Goal: Book appointment/travel/reservation

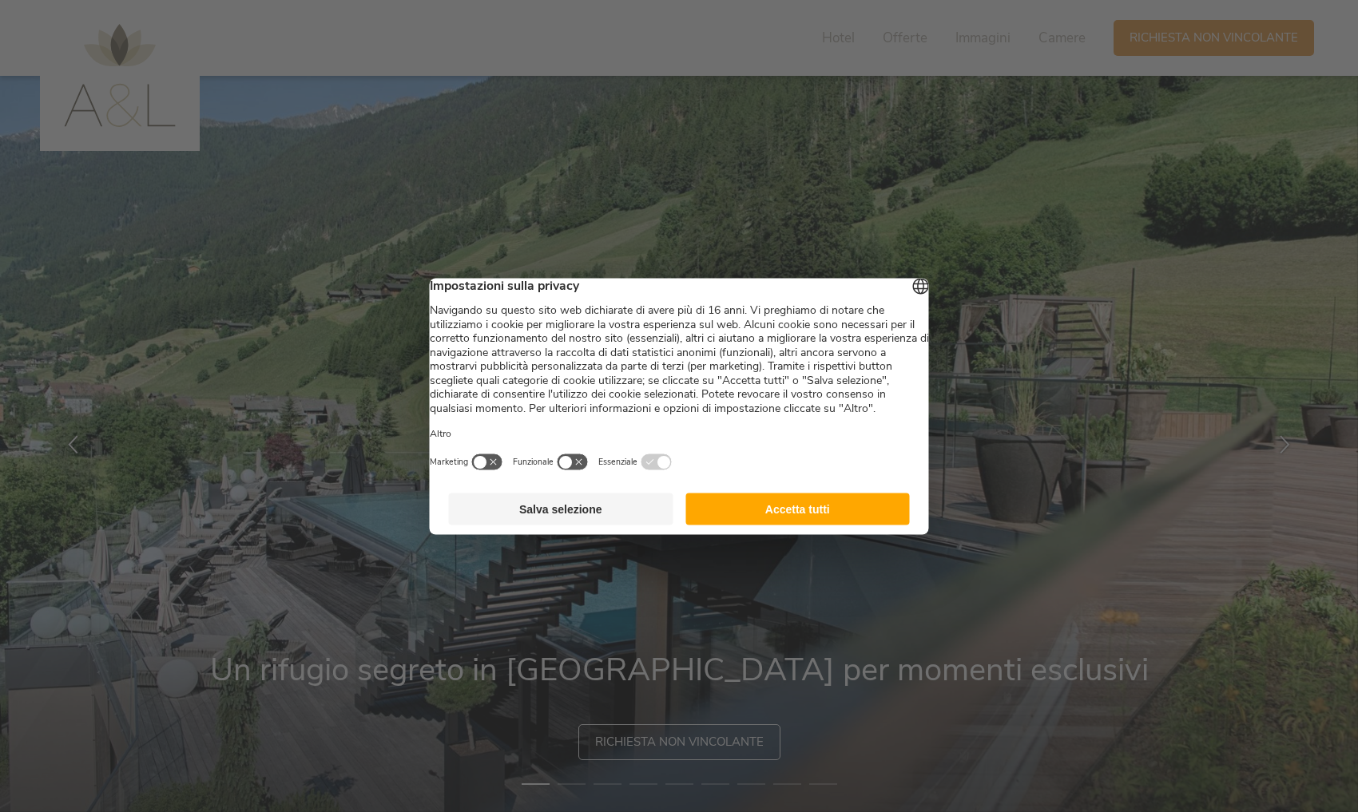
click at [779, 525] on button "Accetta tutti" at bounding box center [797, 509] width 224 height 32
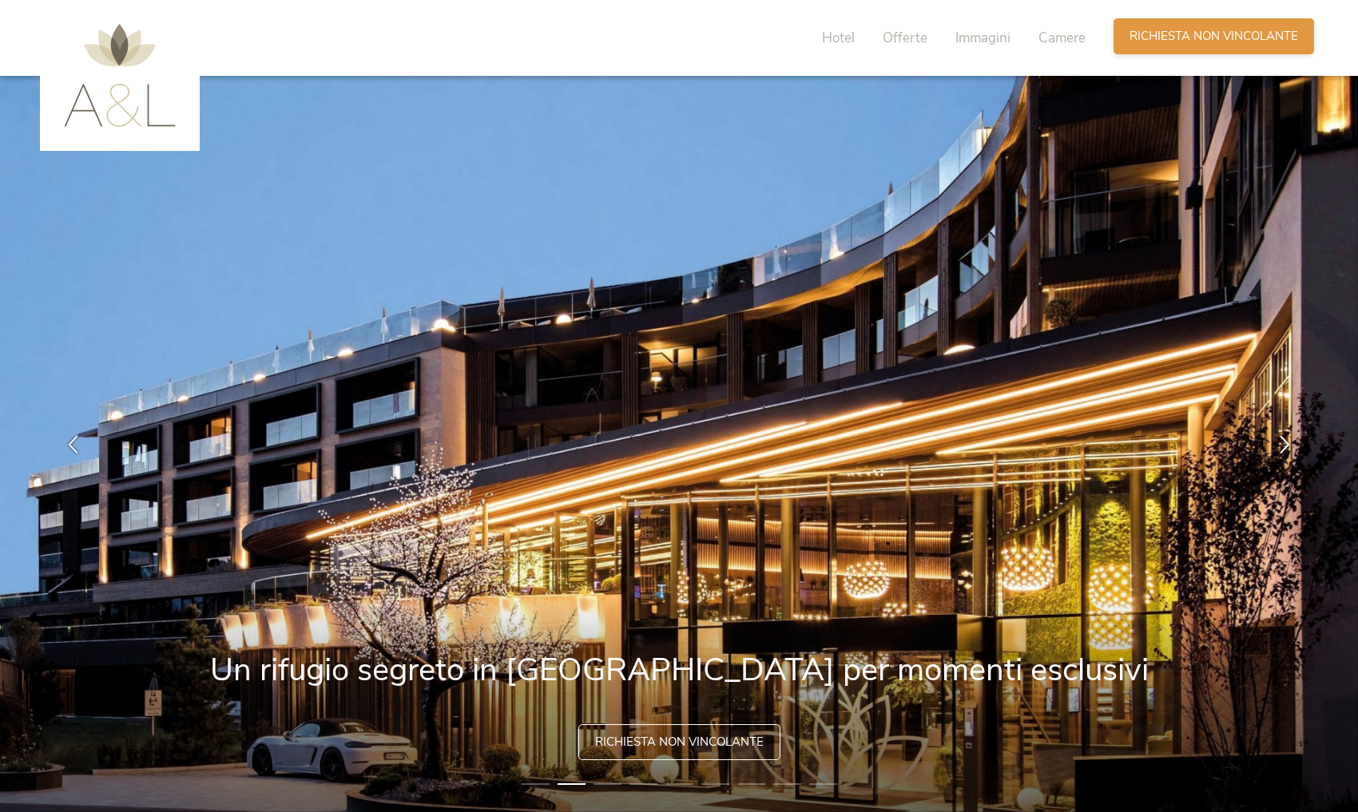
click at [1144, 42] on span "Richiesta non vincolante" at bounding box center [1214, 36] width 169 height 17
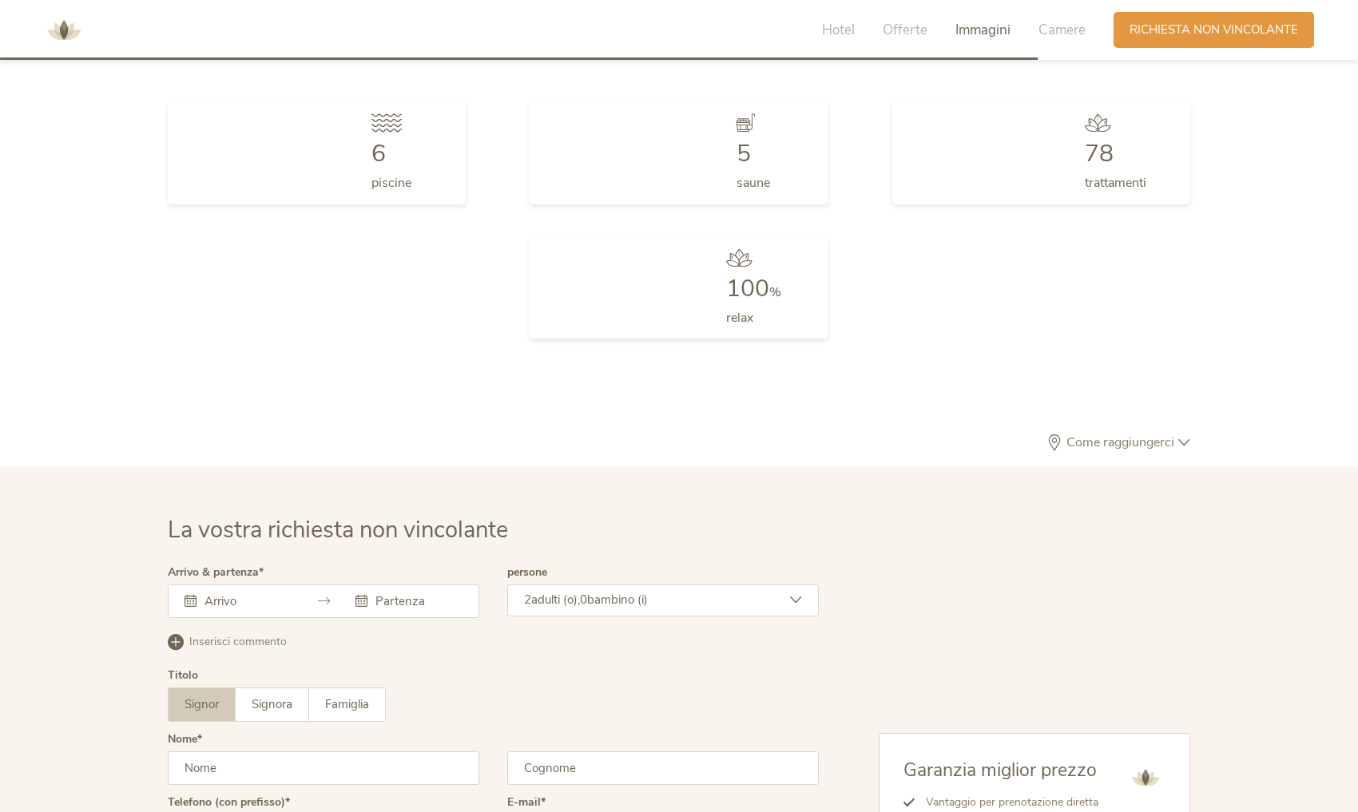
scroll to position [4805, 0]
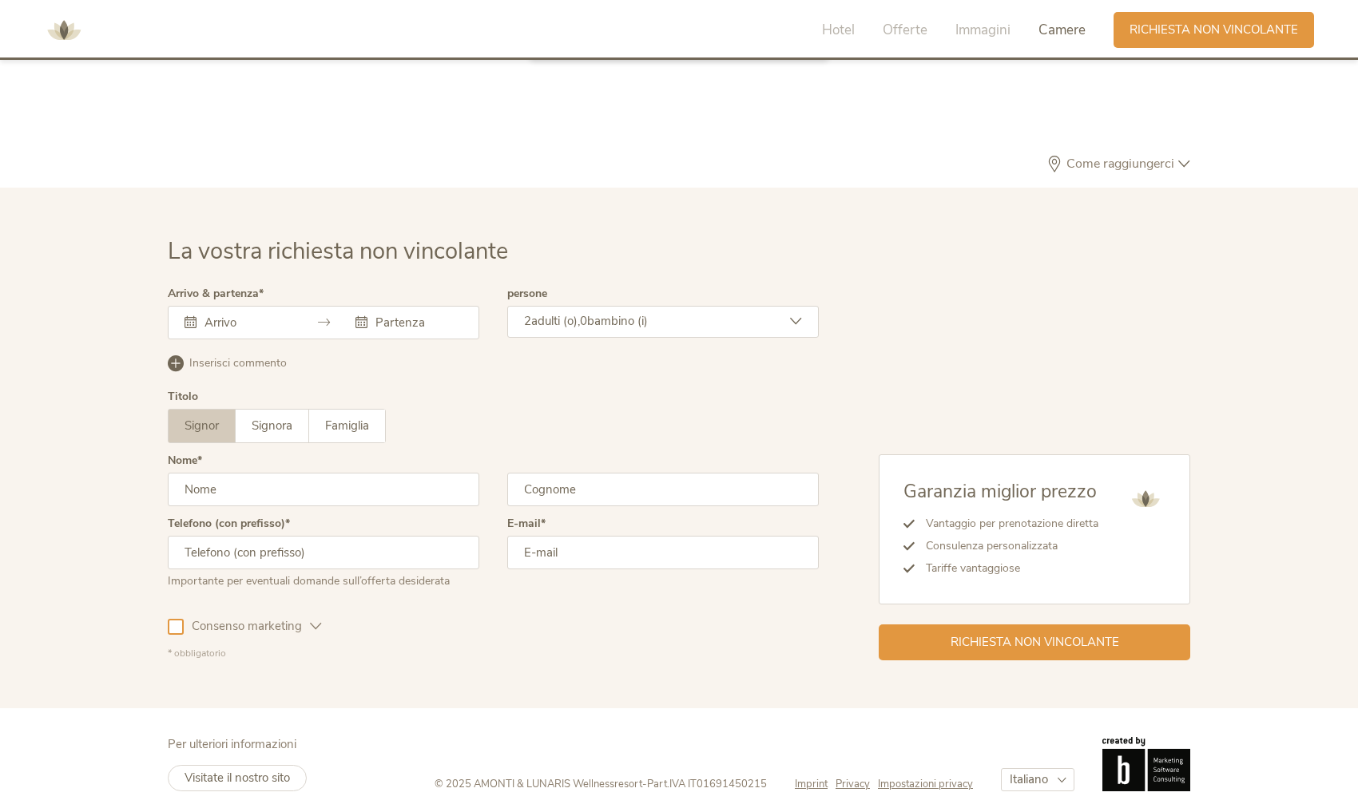
click at [228, 315] on input "text" at bounding box center [246, 323] width 91 height 16
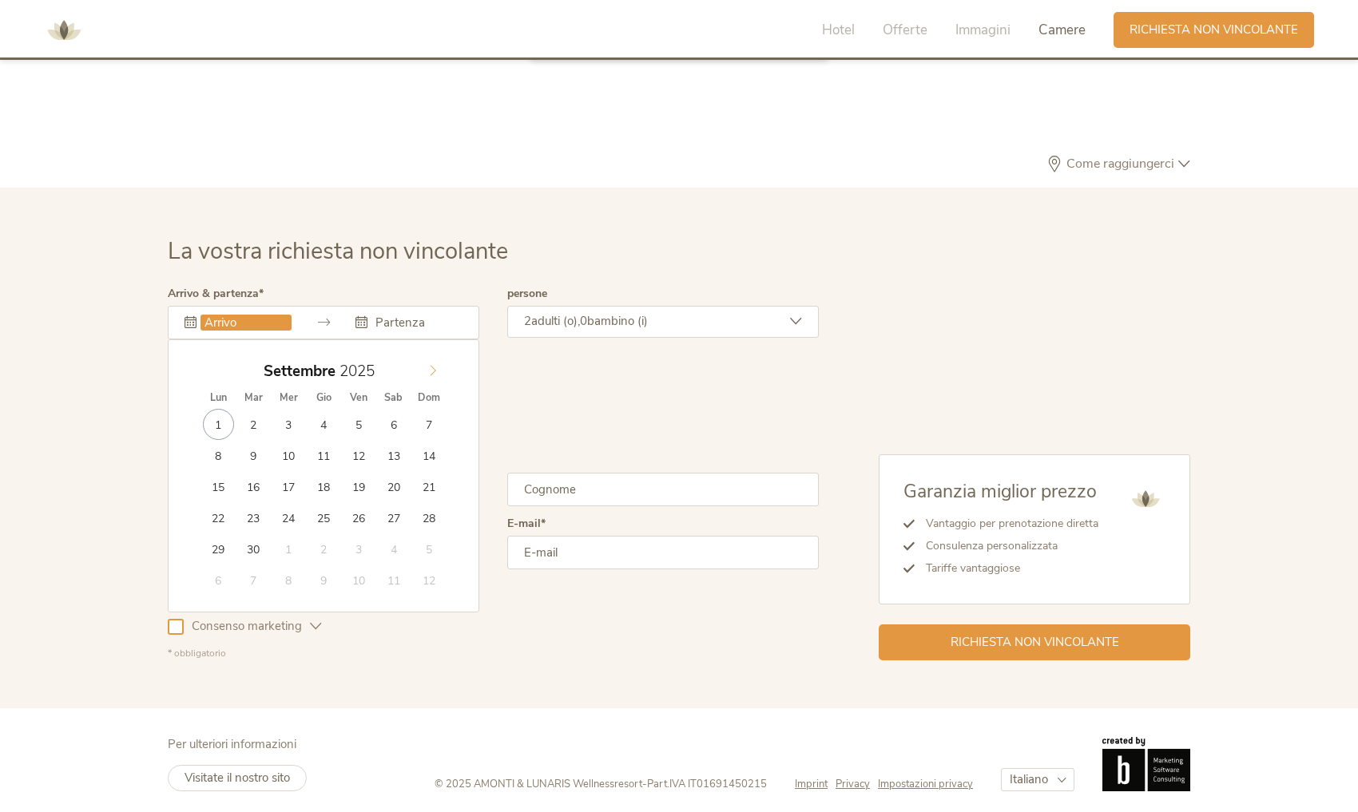
click at [439, 356] on span at bounding box center [432, 367] width 27 height 22
type input "[DATE]"
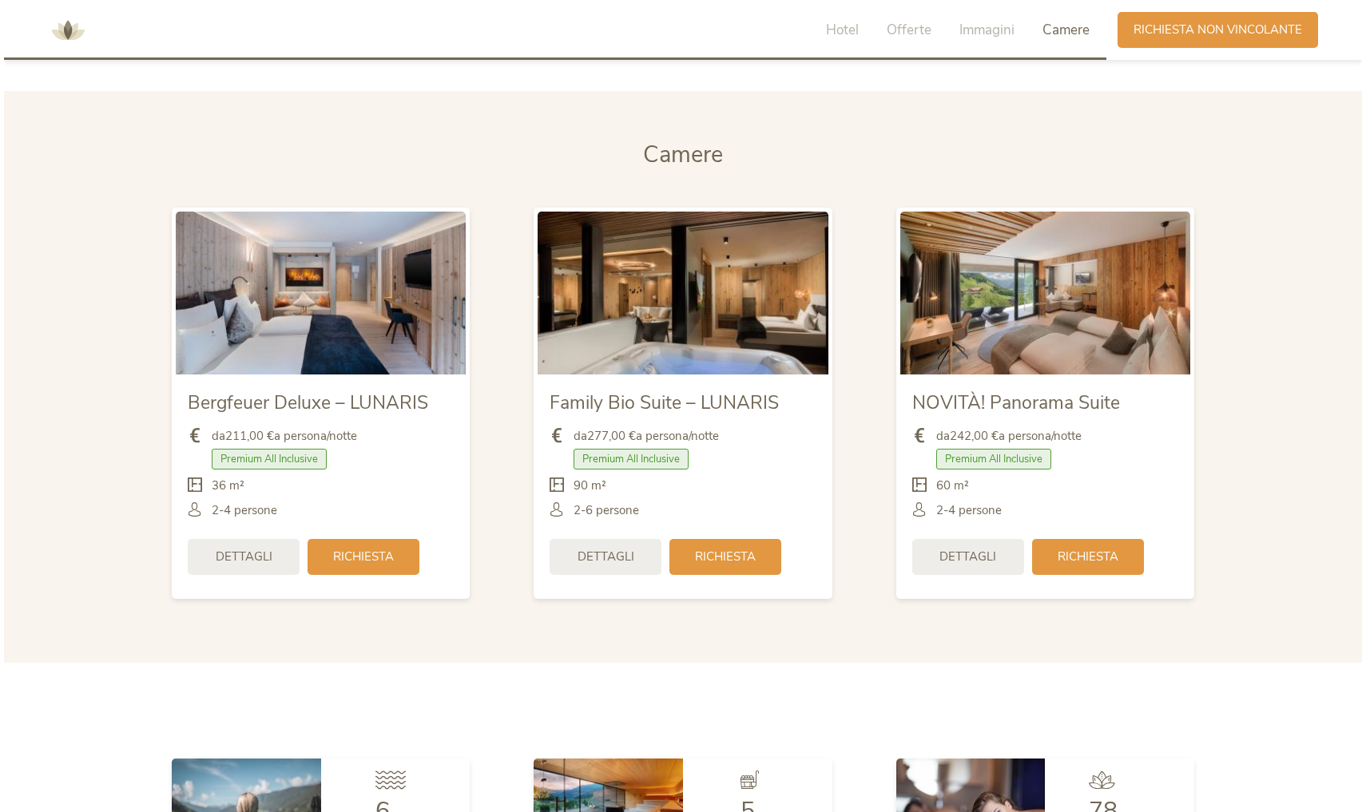
scroll to position [3866, 0]
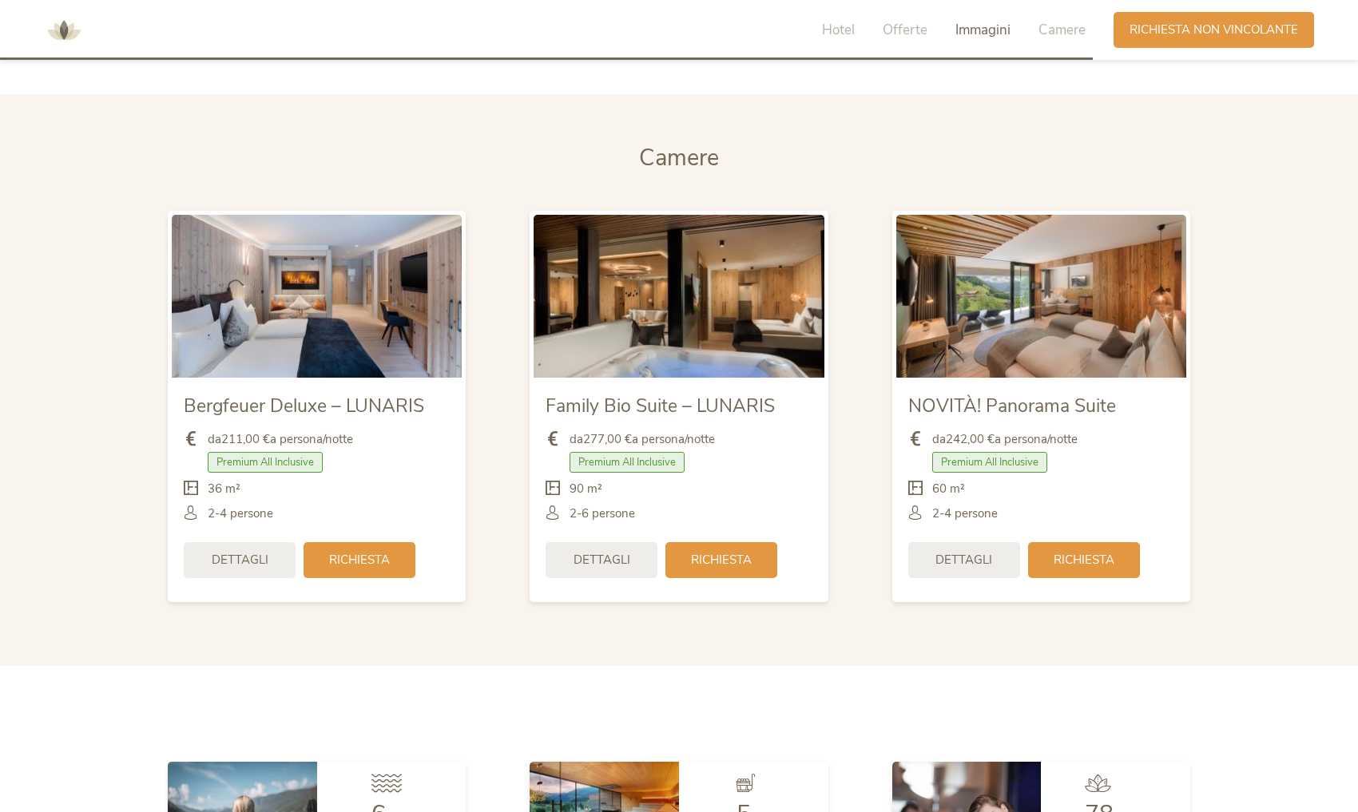
click at [673, 296] on img at bounding box center [679, 296] width 290 height 163
click at [626, 551] on span "Dettagli" at bounding box center [602, 558] width 57 height 17
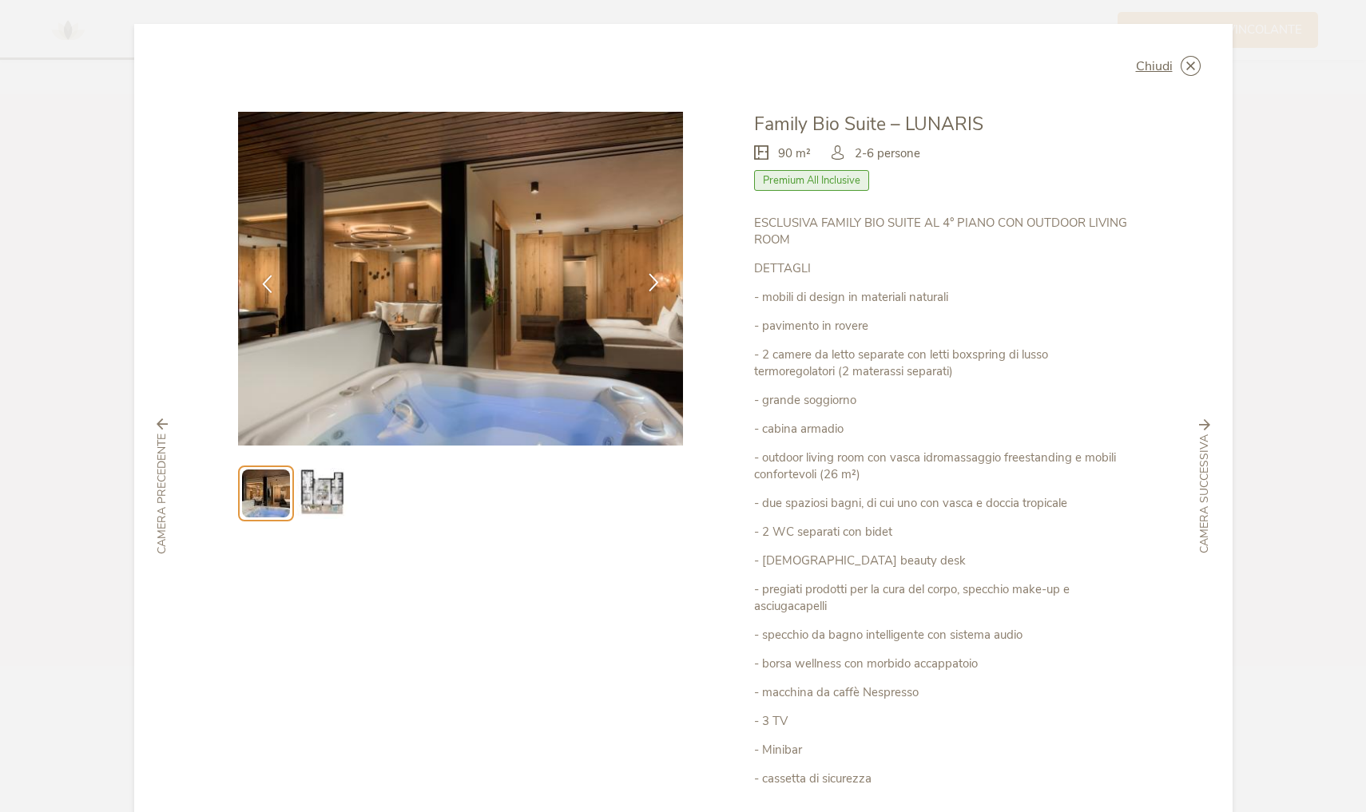
click at [652, 284] on icon at bounding box center [654, 282] width 18 height 18
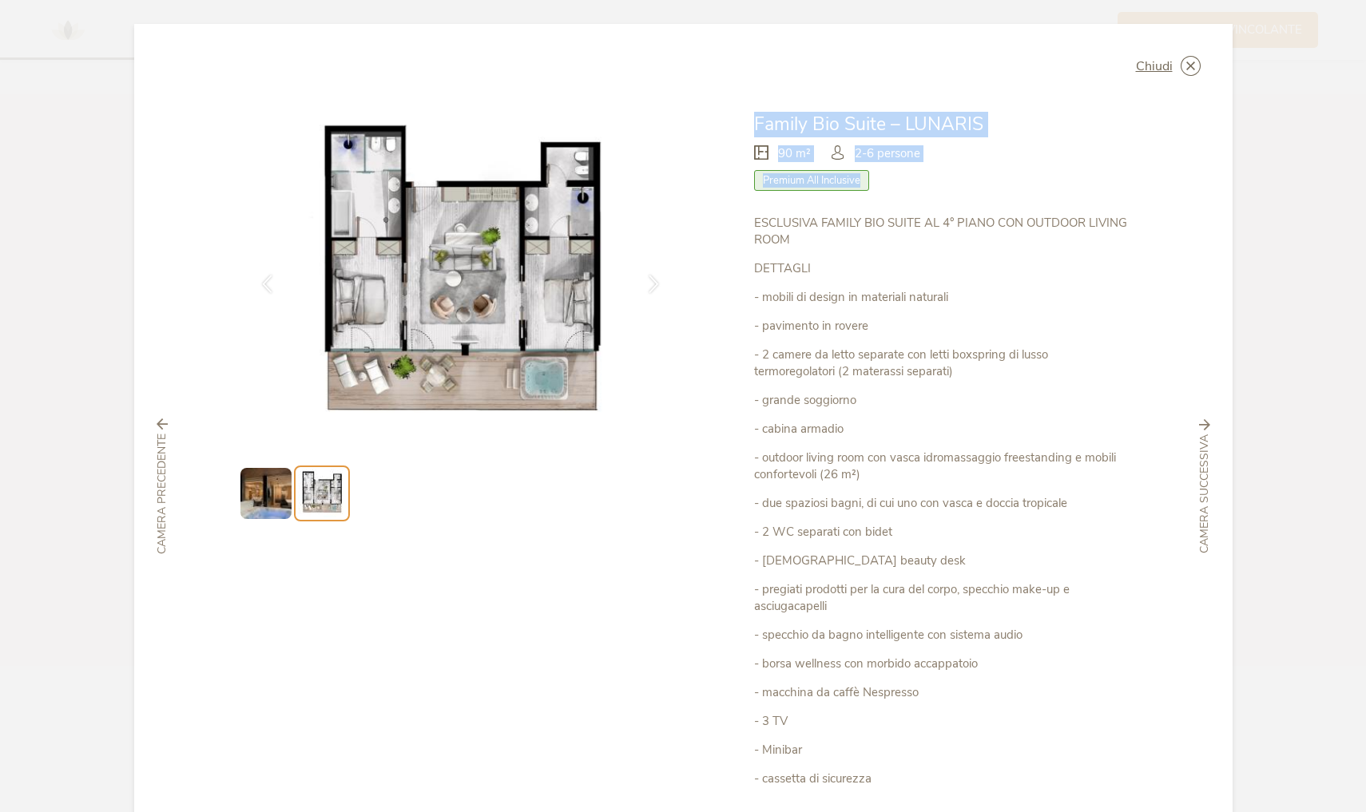
drag, startPoint x: 652, startPoint y: 284, endPoint x: 693, endPoint y: 211, distance: 83.7
click at [693, 211] on div "Chiudi Family Bio Suite – LUNARIS 90 m² Premium All Inclusive" at bounding box center [683, 486] width 1098 height 925
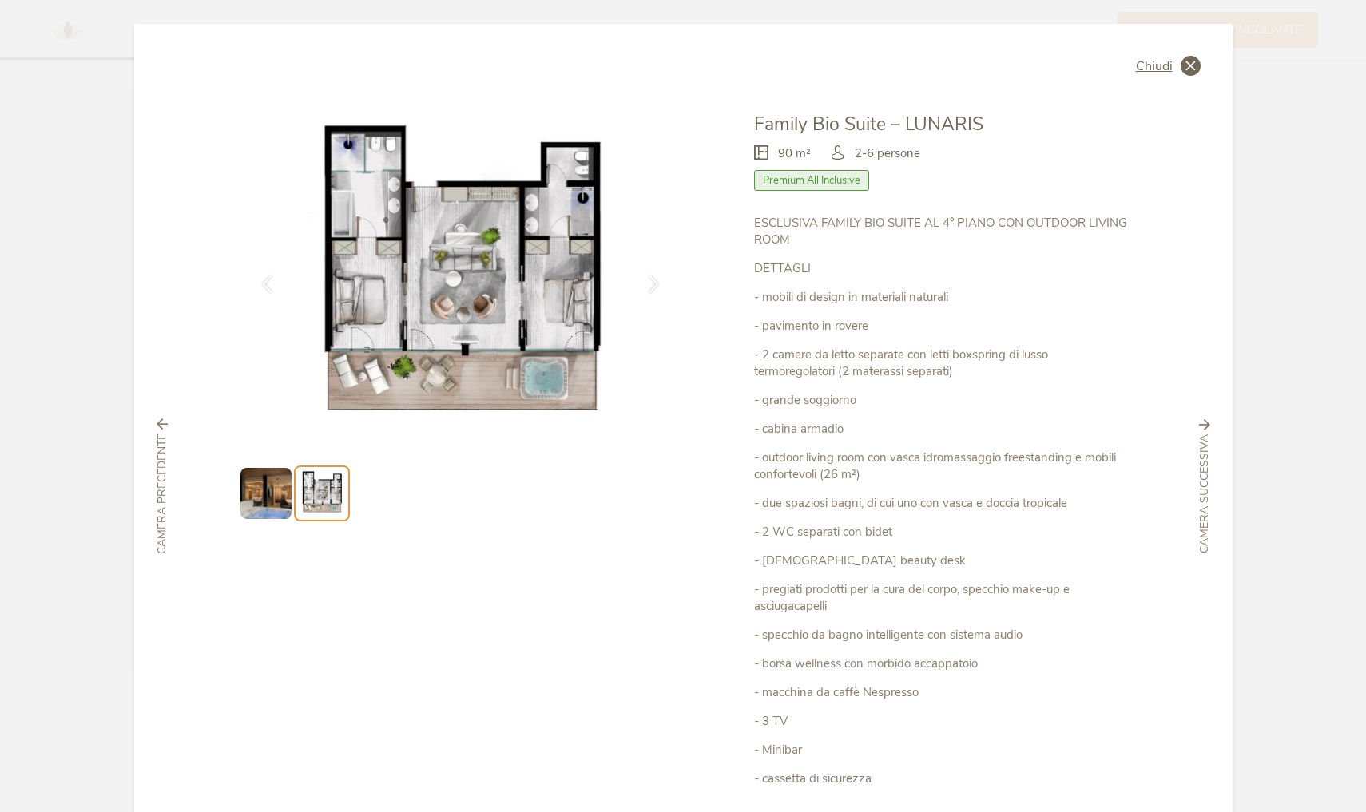
click at [1186, 67] on icon at bounding box center [1191, 66] width 20 height 20
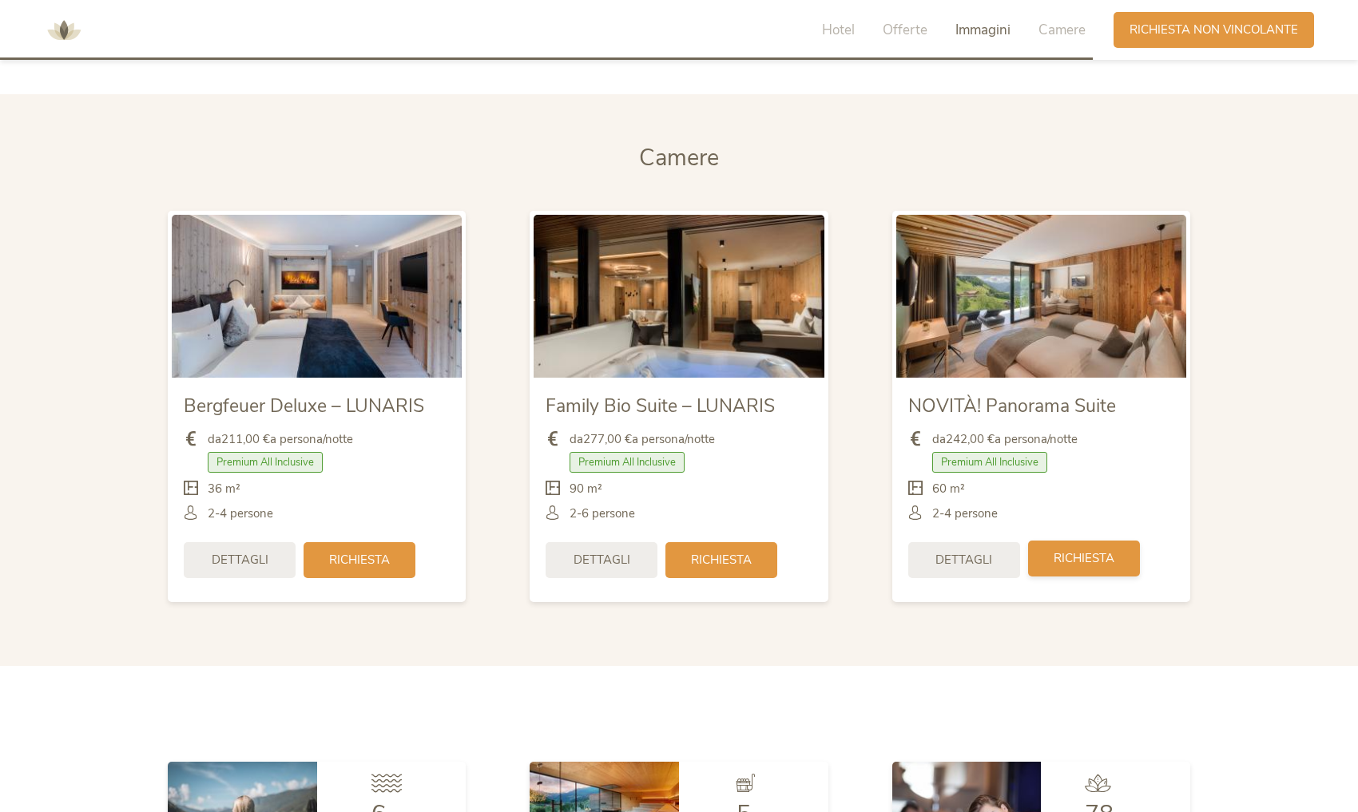
click at [1078, 560] on span "Richiesta" at bounding box center [1084, 558] width 61 height 17
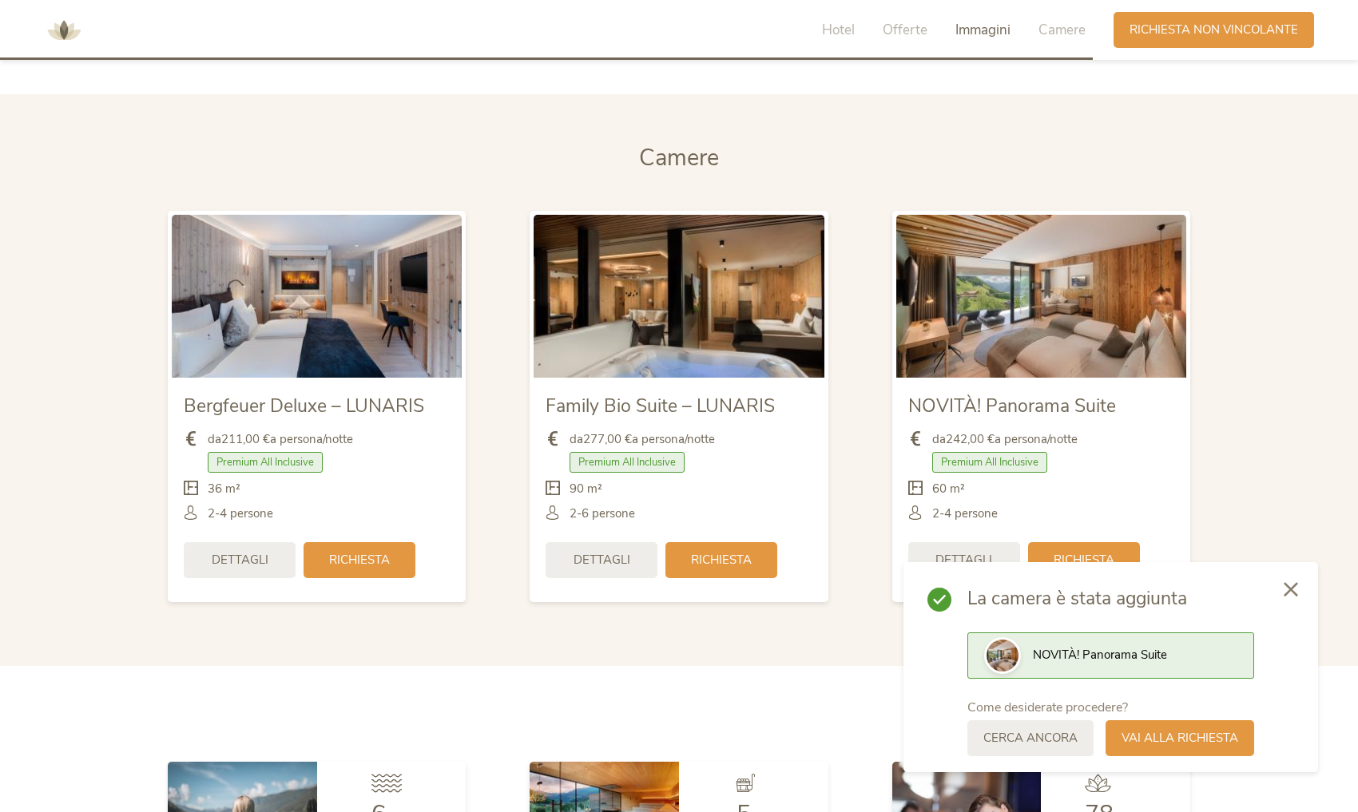
click at [1037, 653] on span "NOVITÀ! Panorama Suite" at bounding box center [1100, 655] width 134 height 16
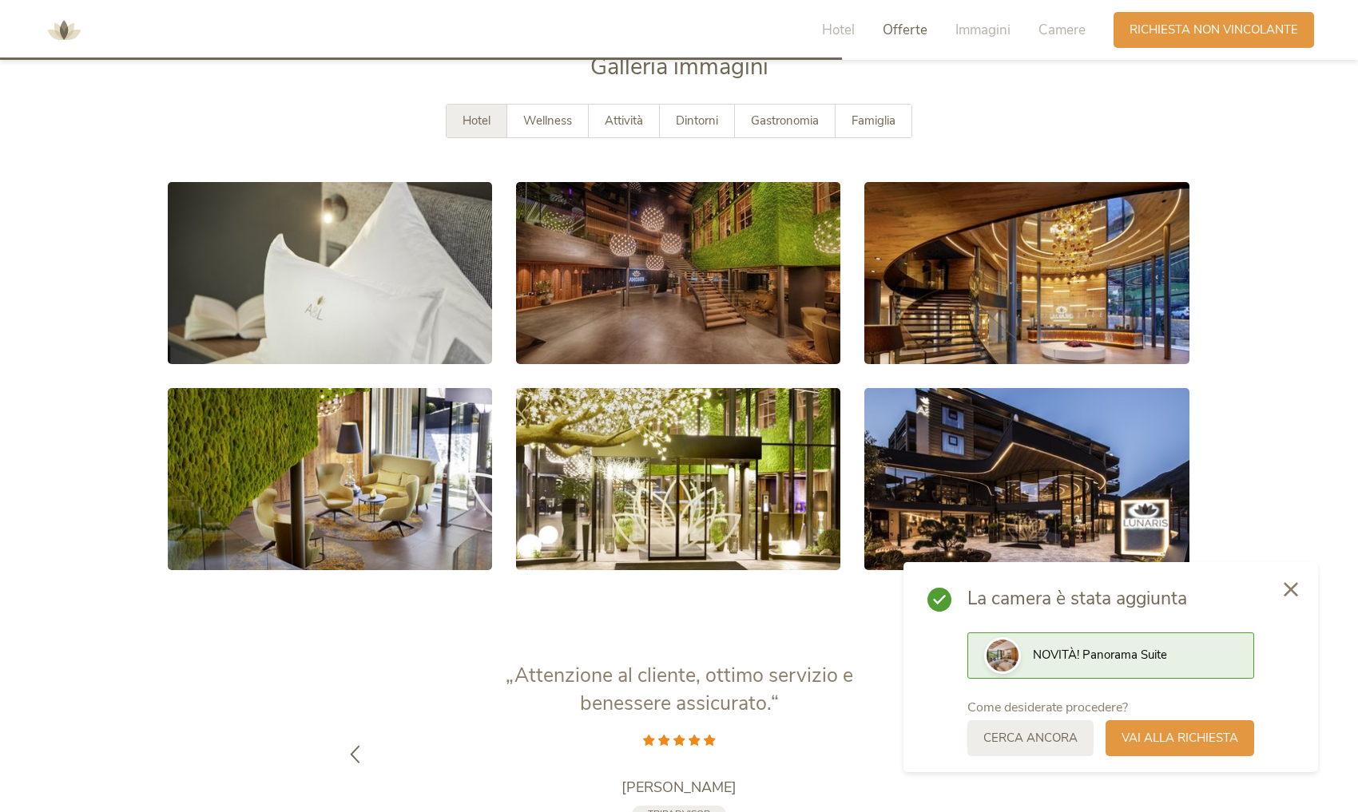
scroll to position [2913, 0]
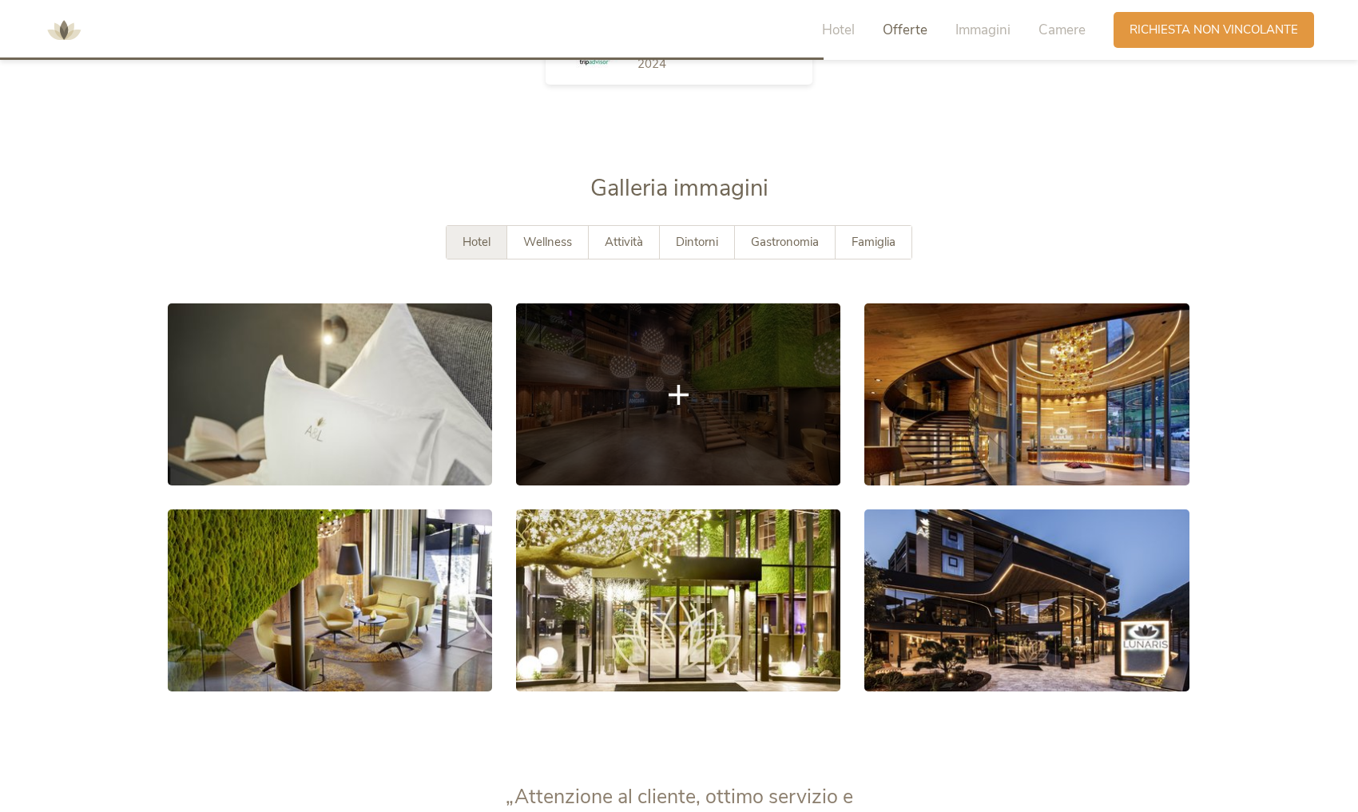
click at [693, 381] on link at bounding box center [678, 395] width 324 height 182
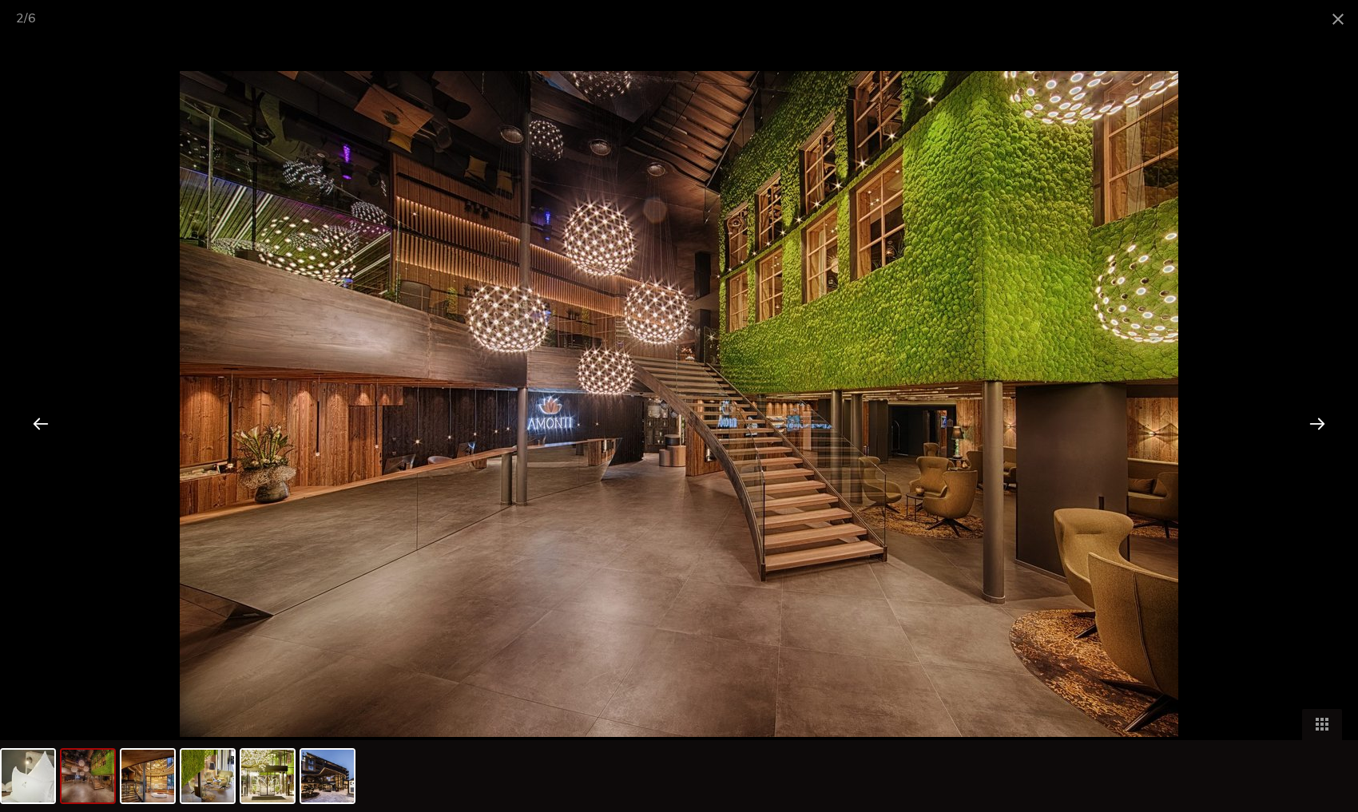
click at [1313, 425] on div at bounding box center [1318, 424] width 50 height 50
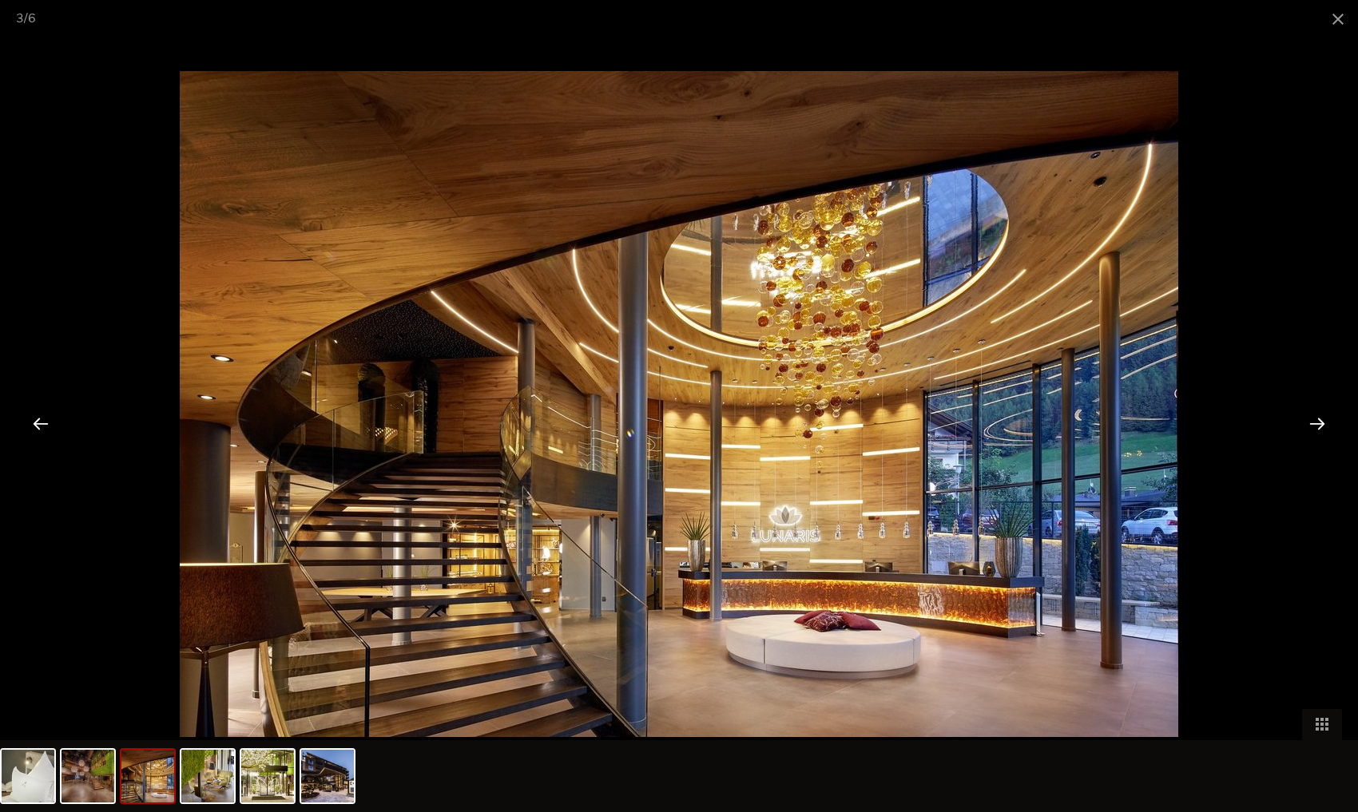
click at [1313, 425] on div at bounding box center [1318, 424] width 50 height 50
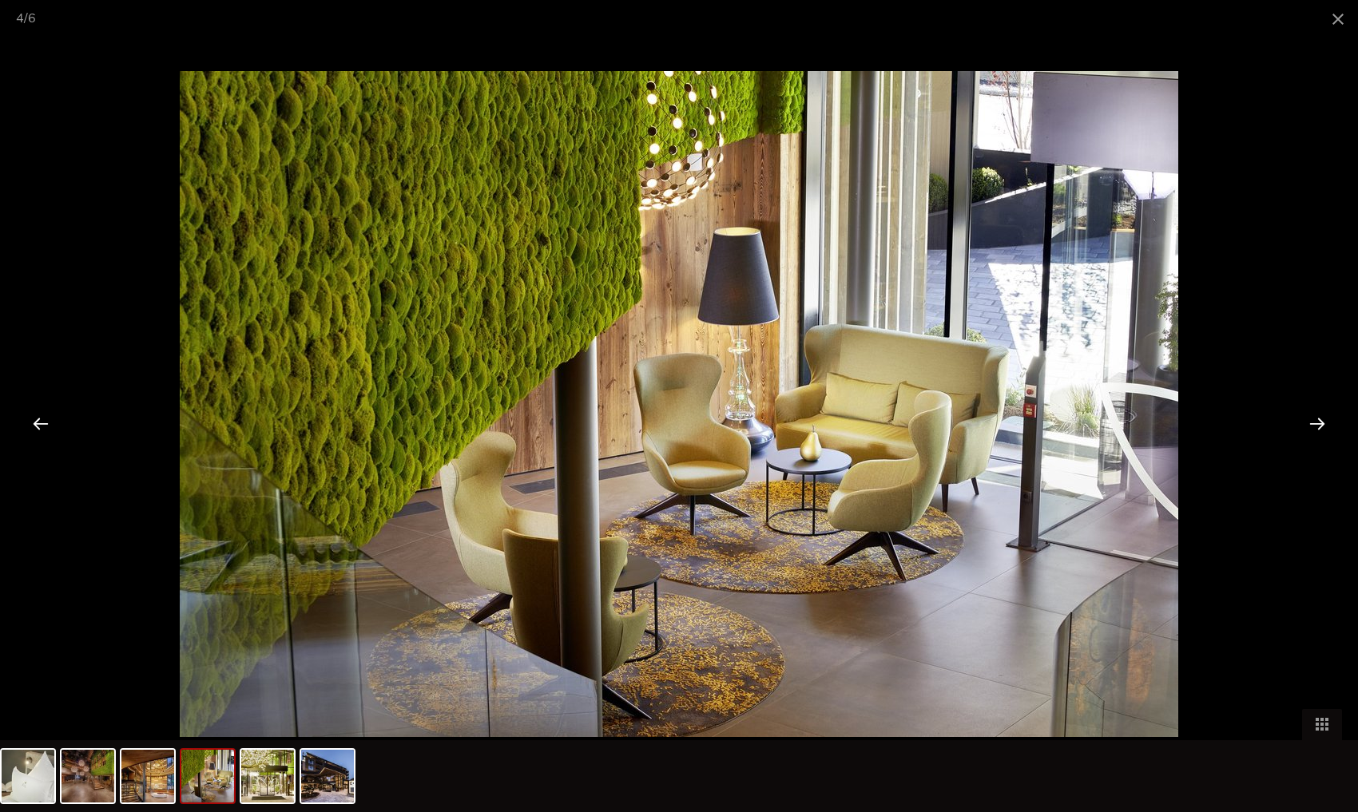
click at [1313, 425] on div at bounding box center [1318, 424] width 50 height 50
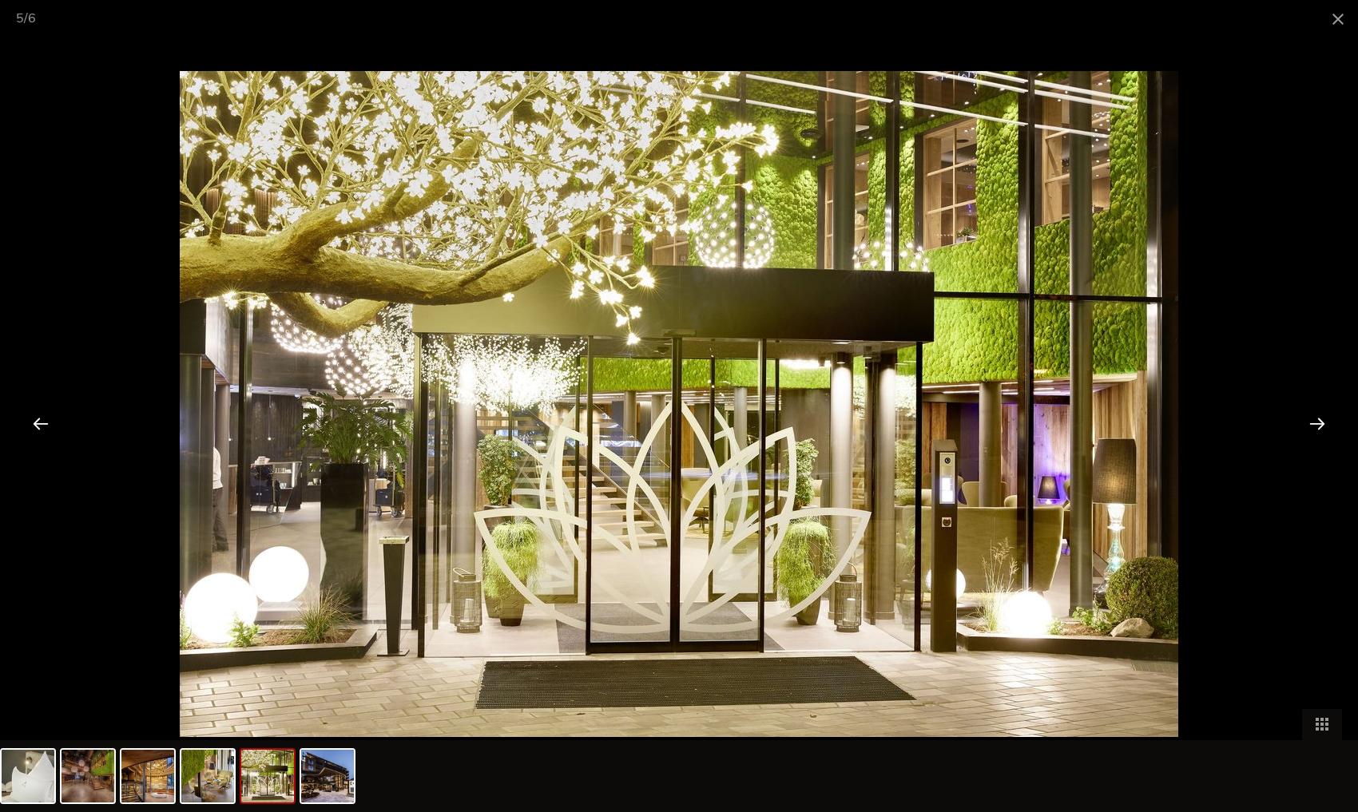
click at [1313, 425] on div at bounding box center [1318, 424] width 50 height 50
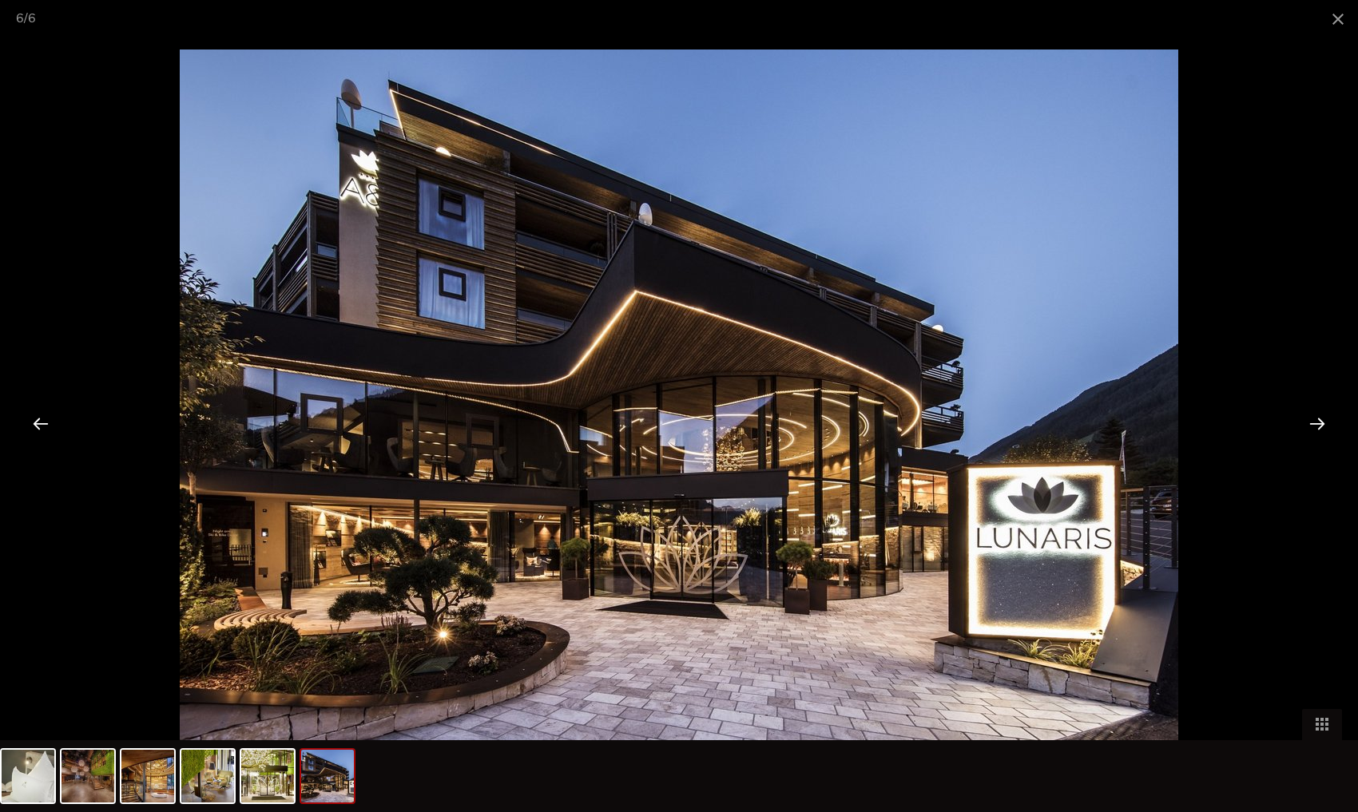
click at [1313, 425] on div at bounding box center [1318, 424] width 50 height 50
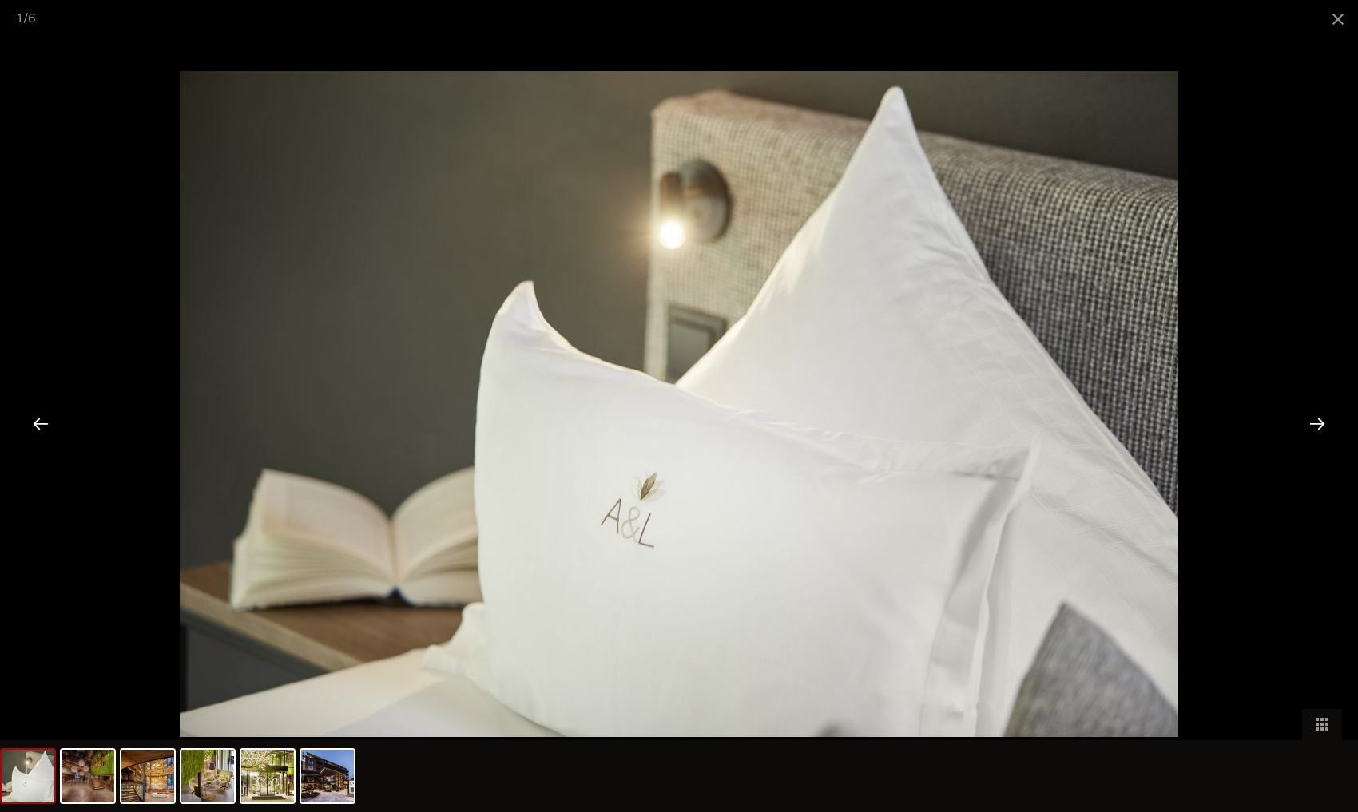
click at [1313, 425] on div at bounding box center [1318, 424] width 50 height 50
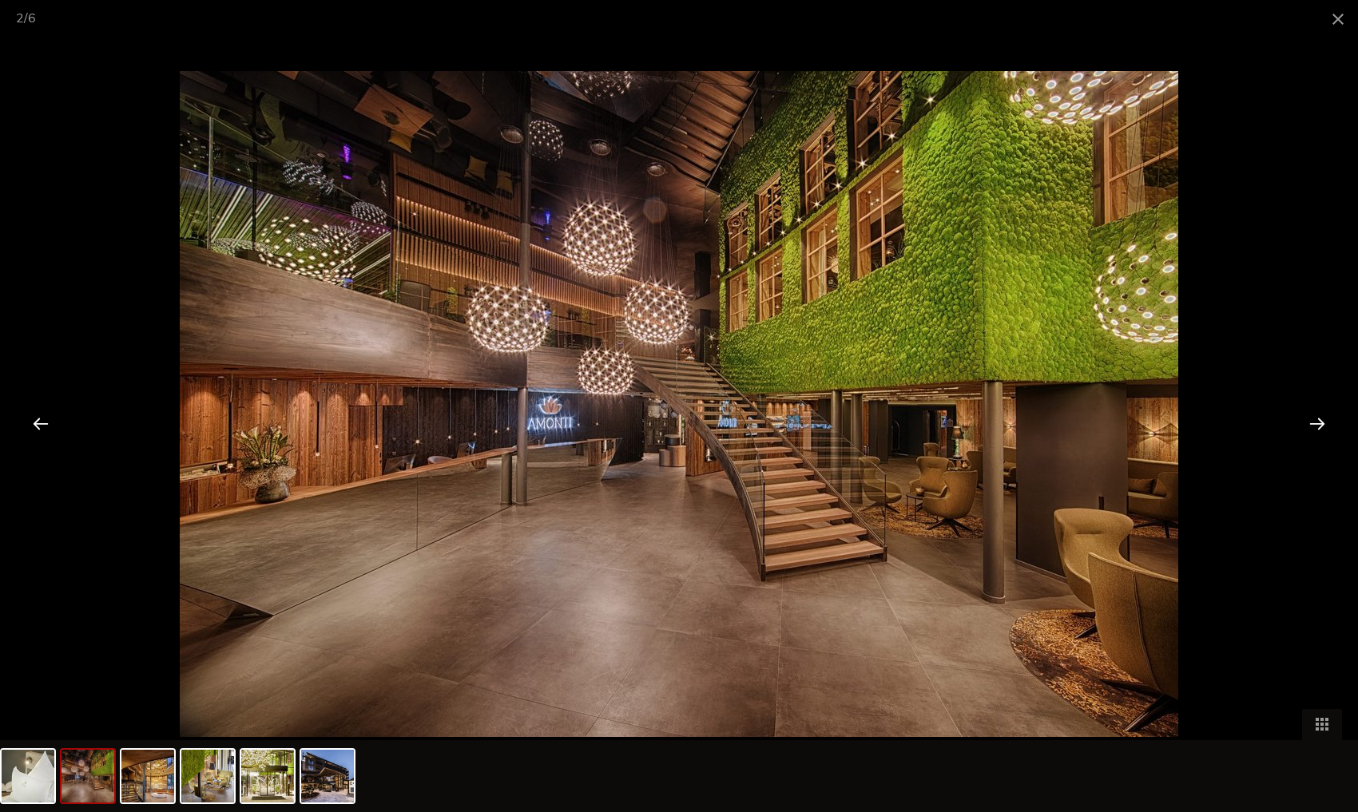
click at [1313, 425] on div at bounding box center [1318, 424] width 50 height 50
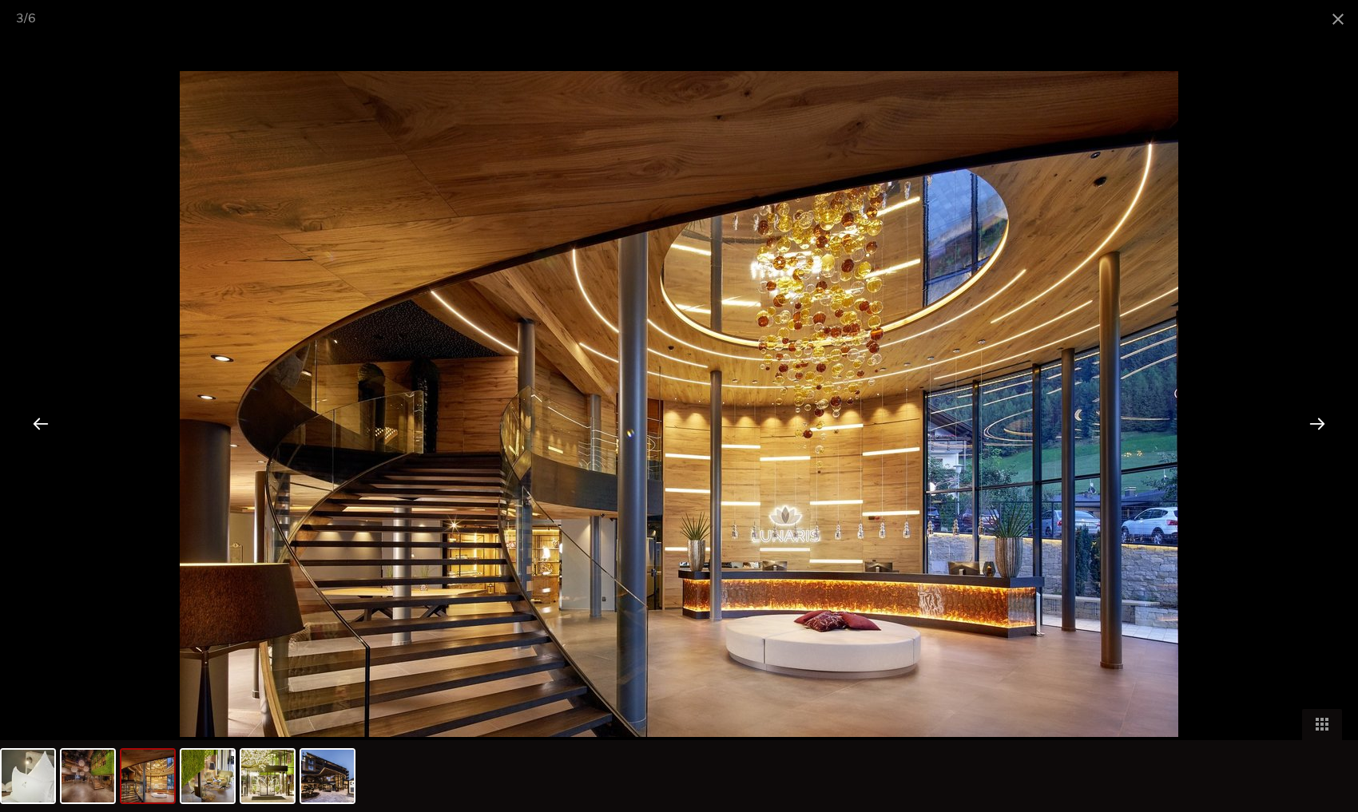
click at [1313, 425] on div at bounding box center [1318, 424] width 50 height 50
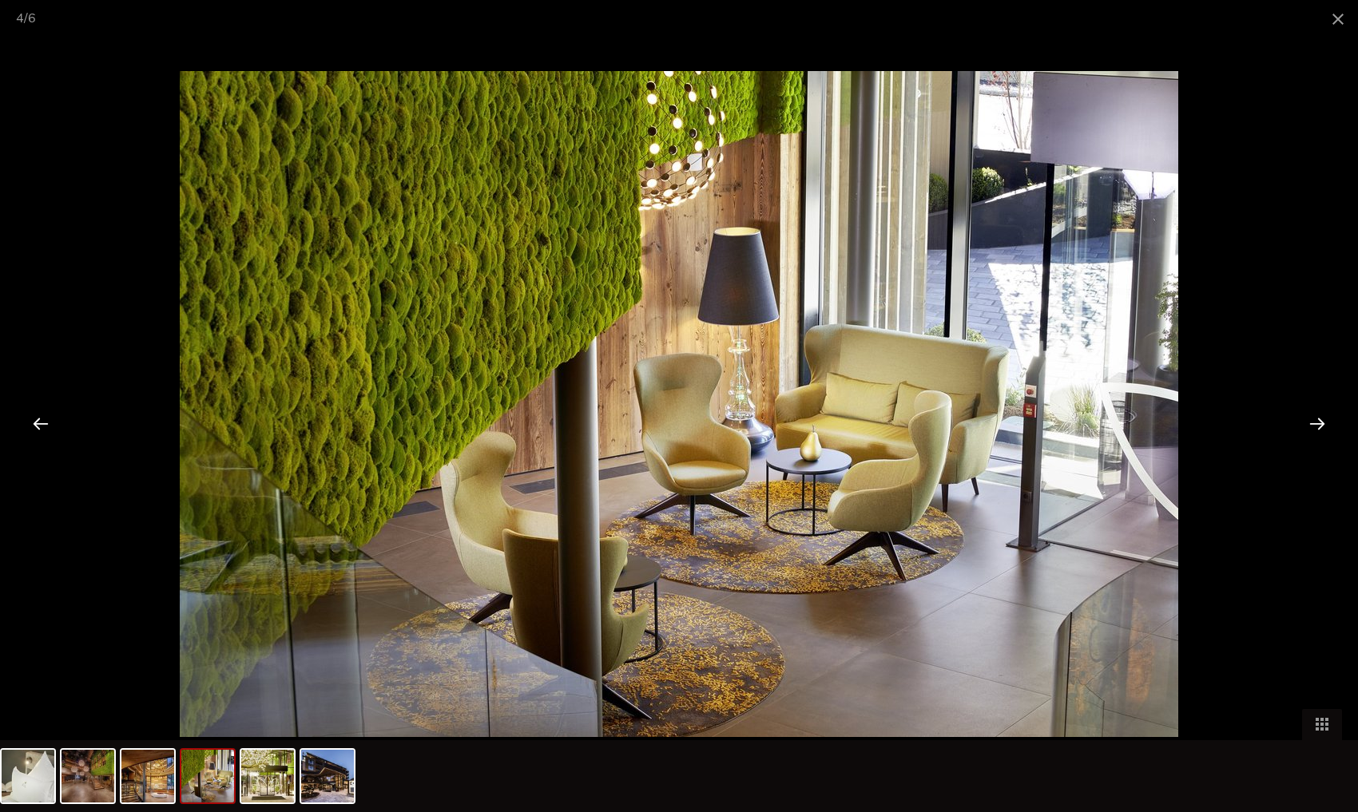
click at [1313, 425] on div at bounding box center [1318, 424] width 50 height 50
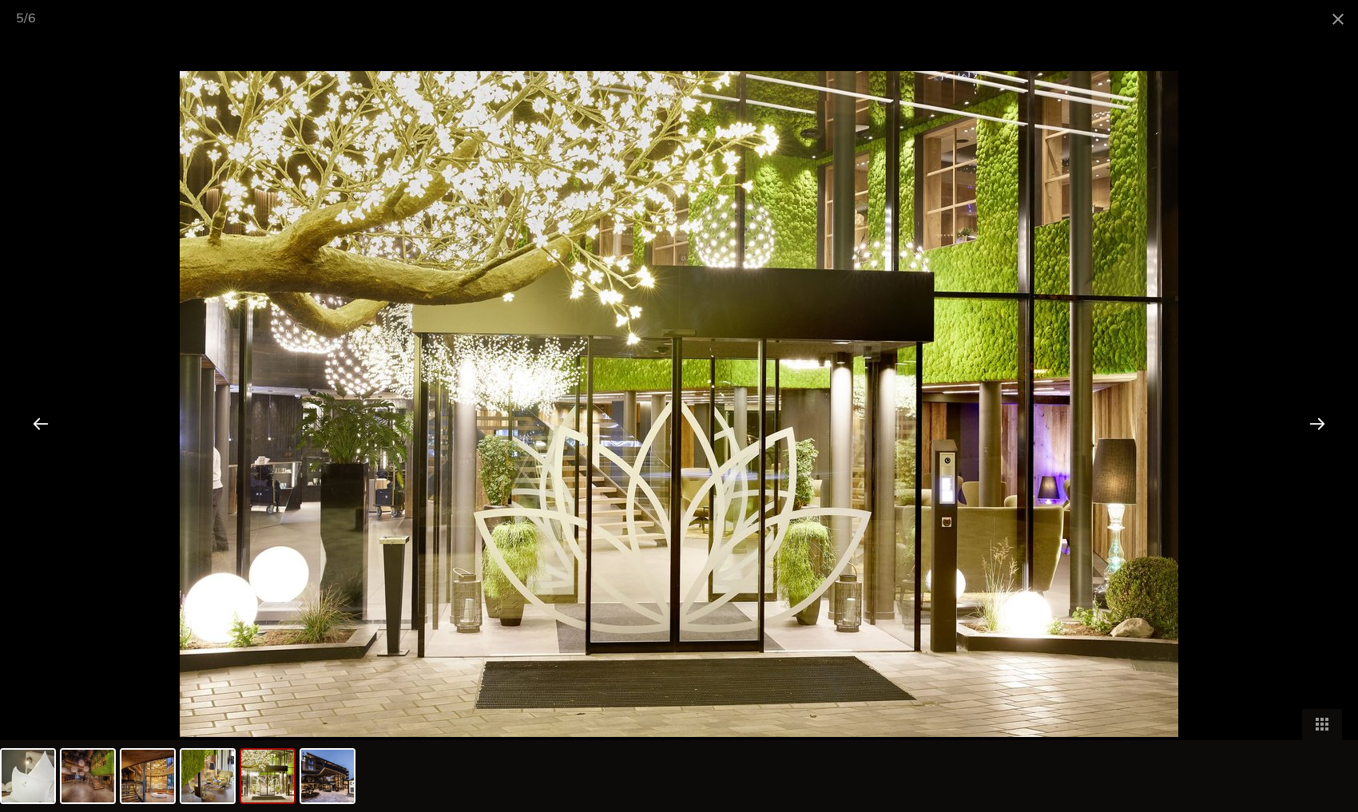
click at [1313, 425] on div at bounding box center [1318, 424] width 50 height 50
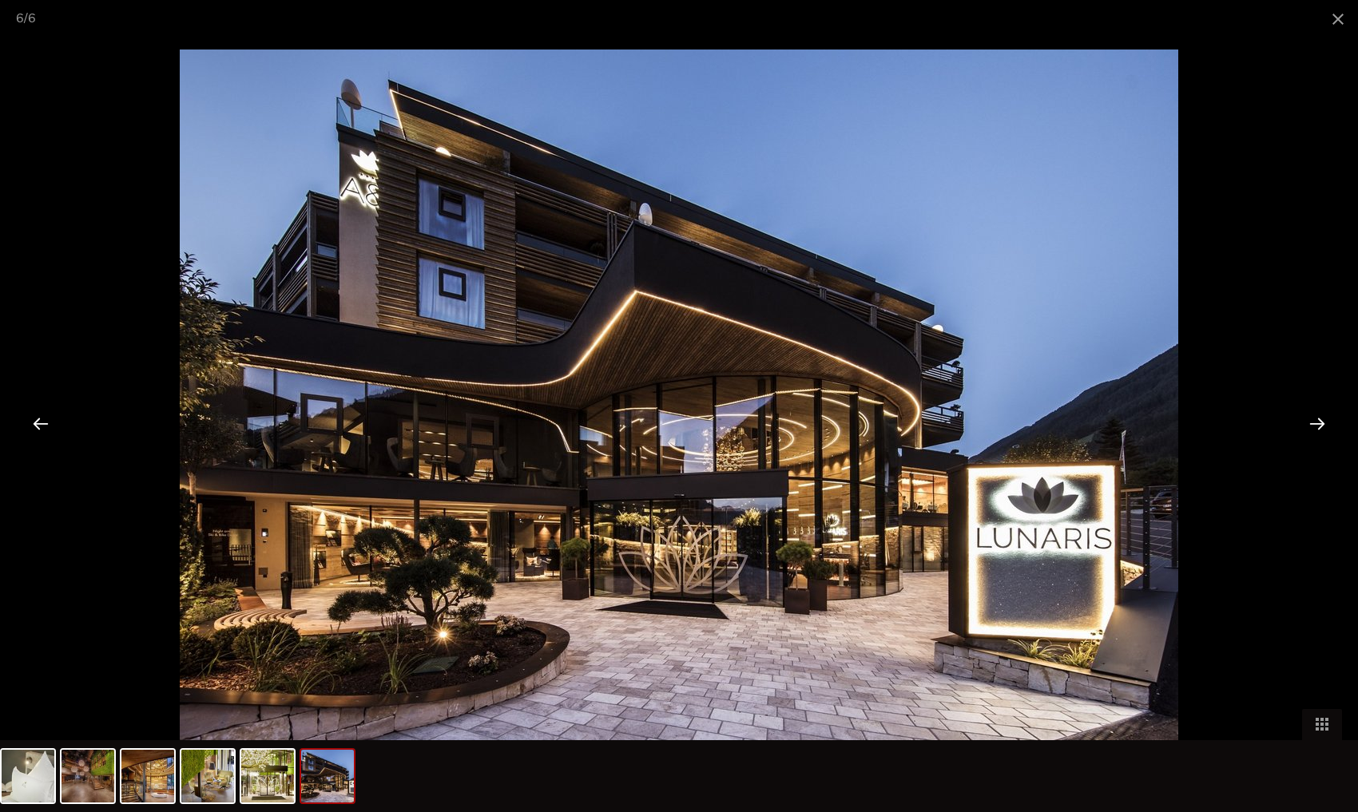
click at [1313, 425] on div at bounding box center [1318, 424] width 50 height 50
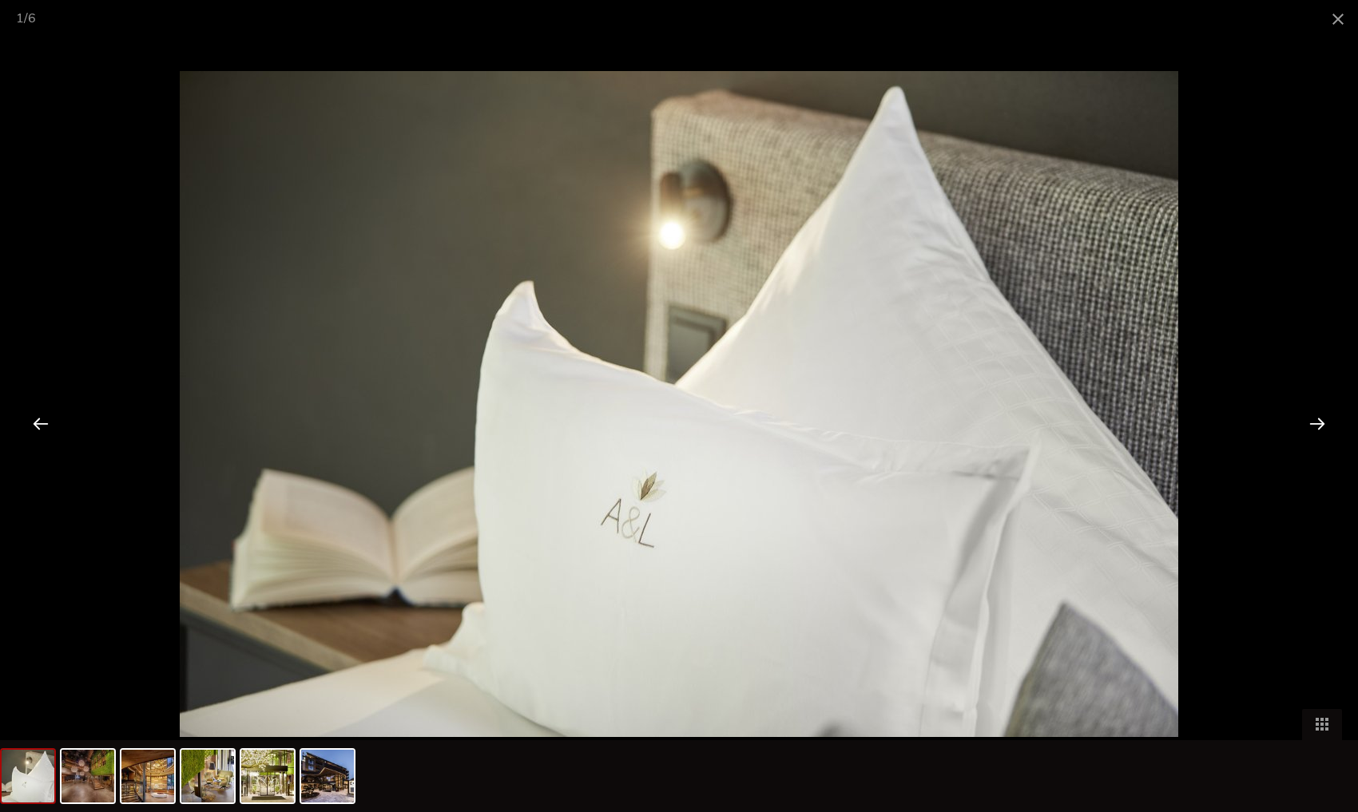
click at [1313, 425] on div at bounding box center [1318, 424] width 50 height 50
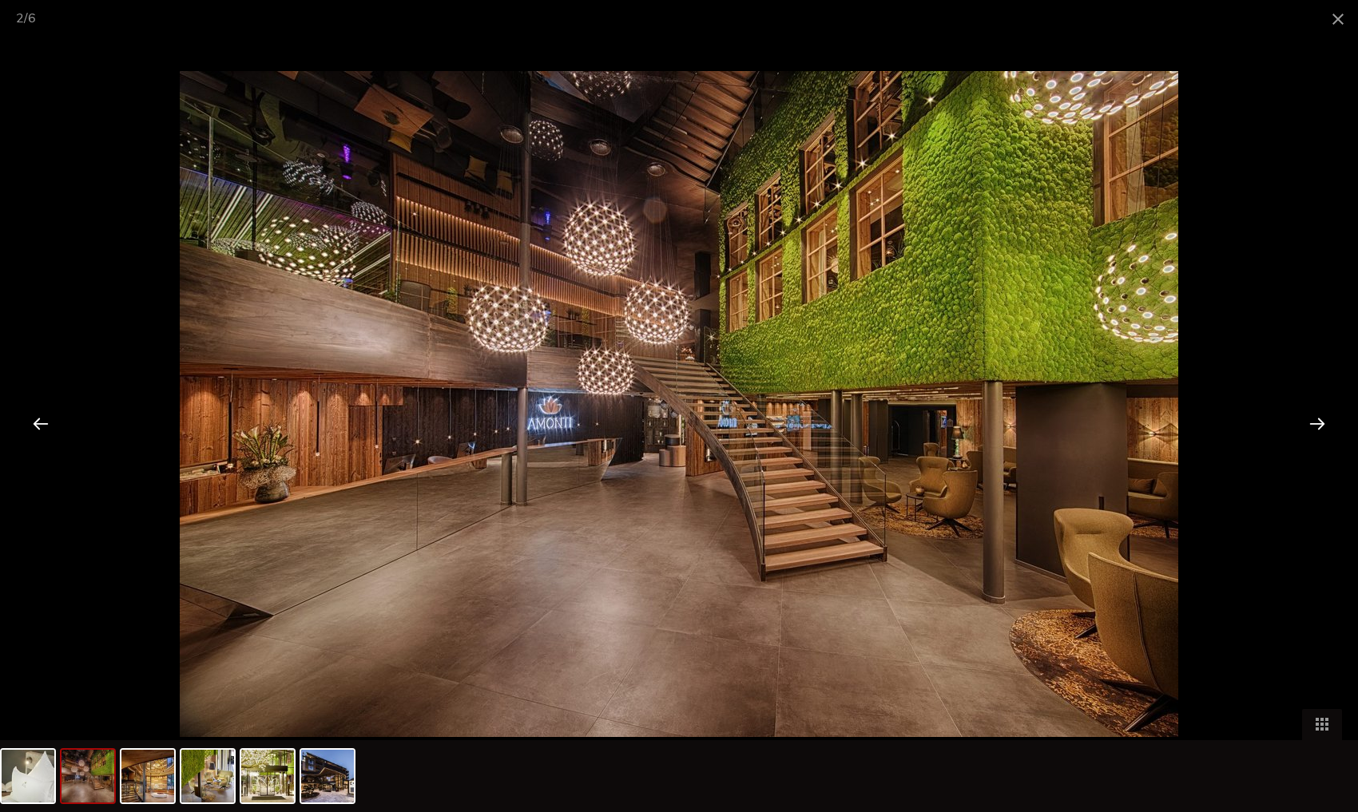
click at [1313, 425] on div at bounding box center [1318, 424] width 50 height 50
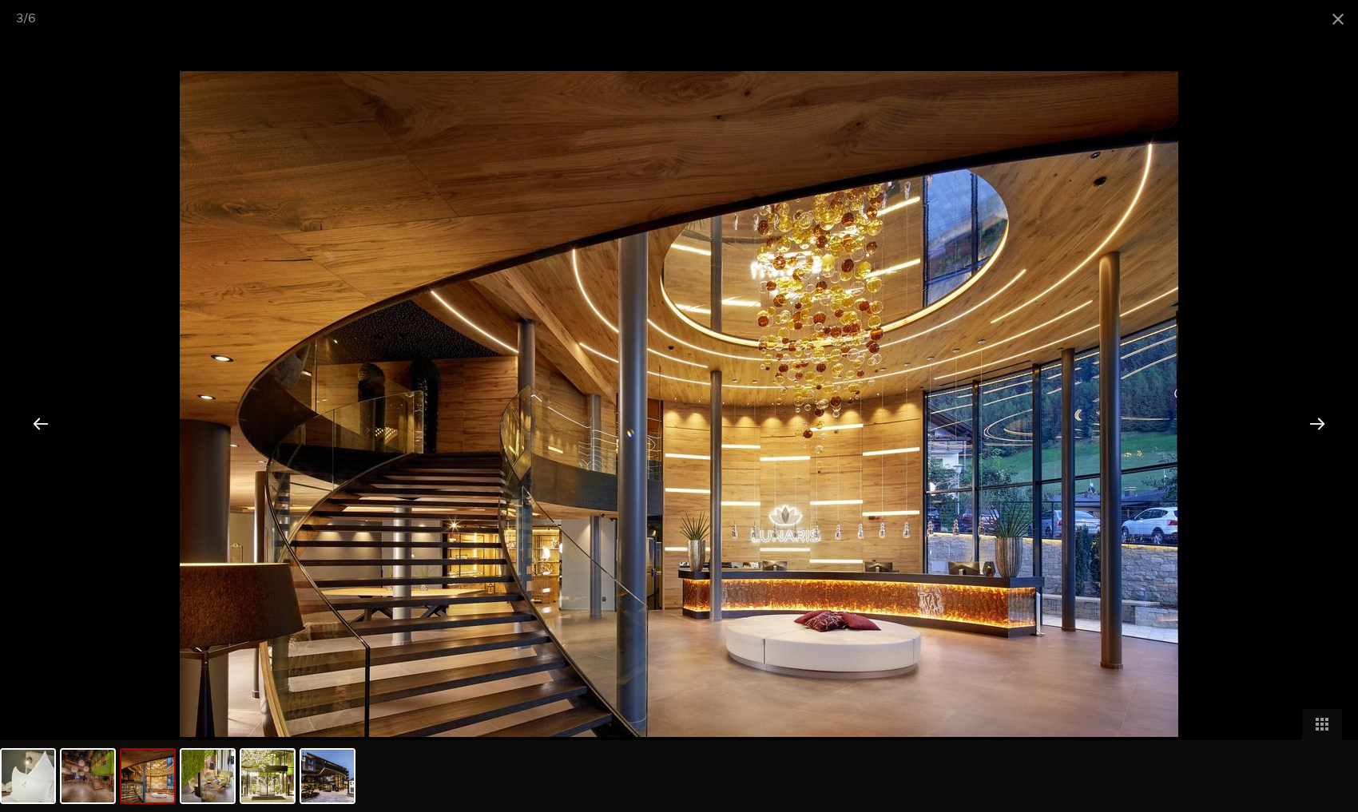
scroll to position [3084, 0]
click at [1317, 431] on div at bounding box center [1318, 424] width 50 height 50
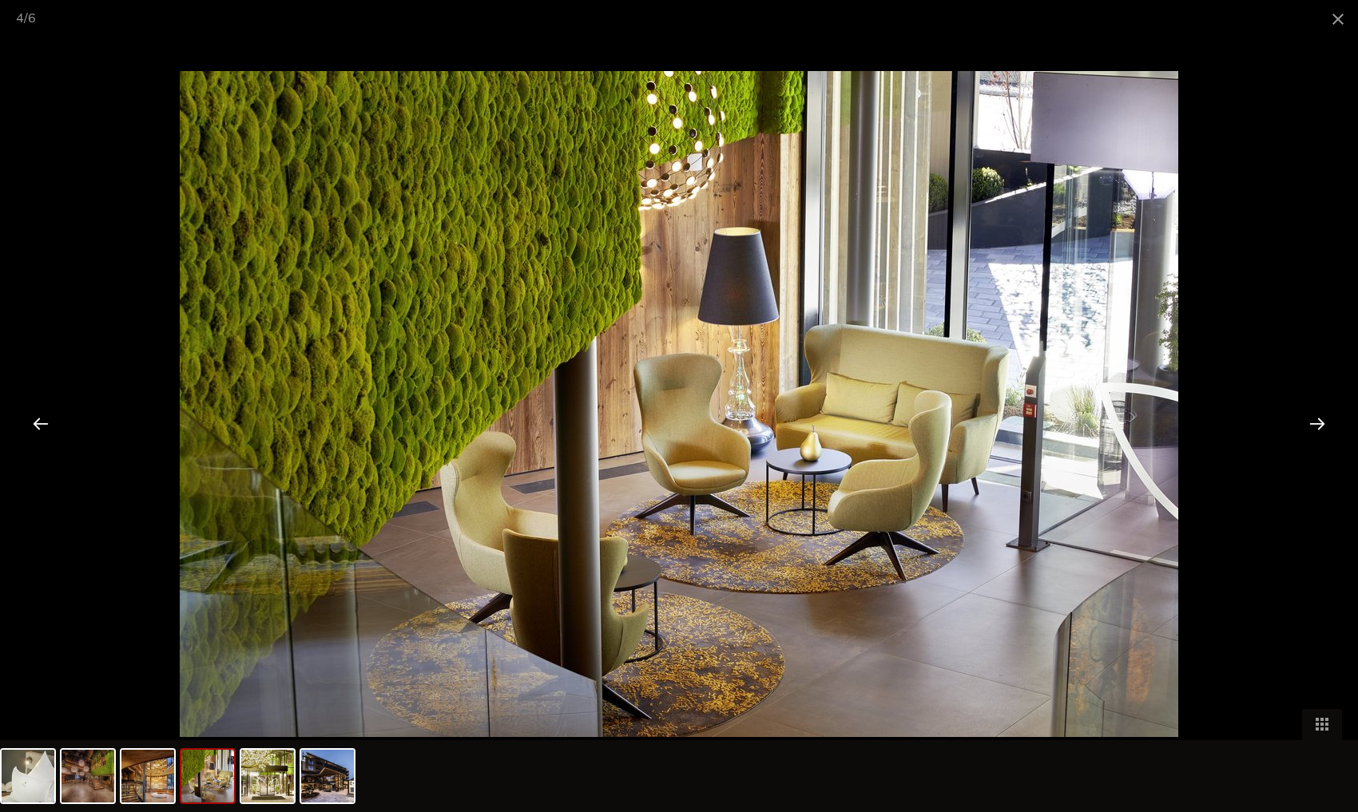
click at [1317, 431] on div at bounding box center [1318, 424] width 50 height 50
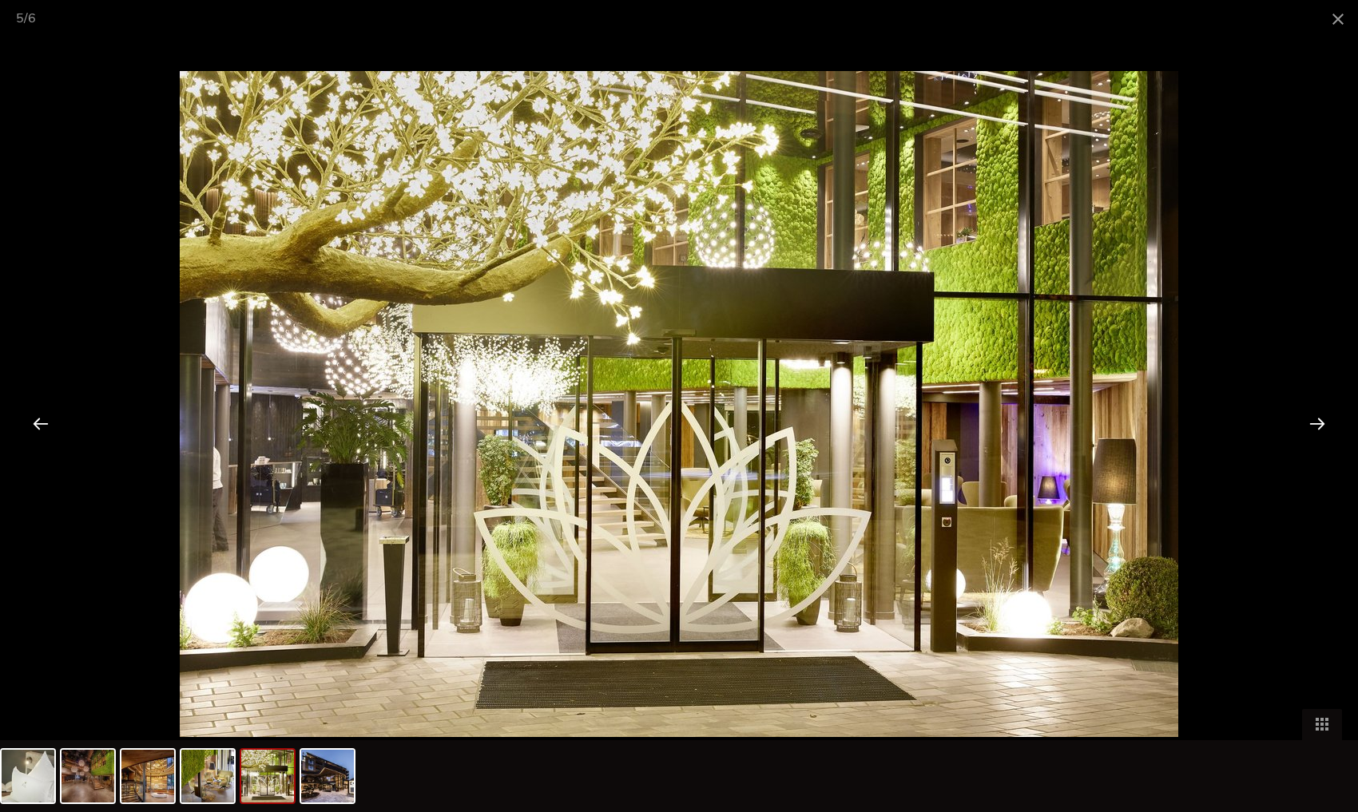
click at [1317, 431] on div at bounding box center [1318, 424] width 50 height 50
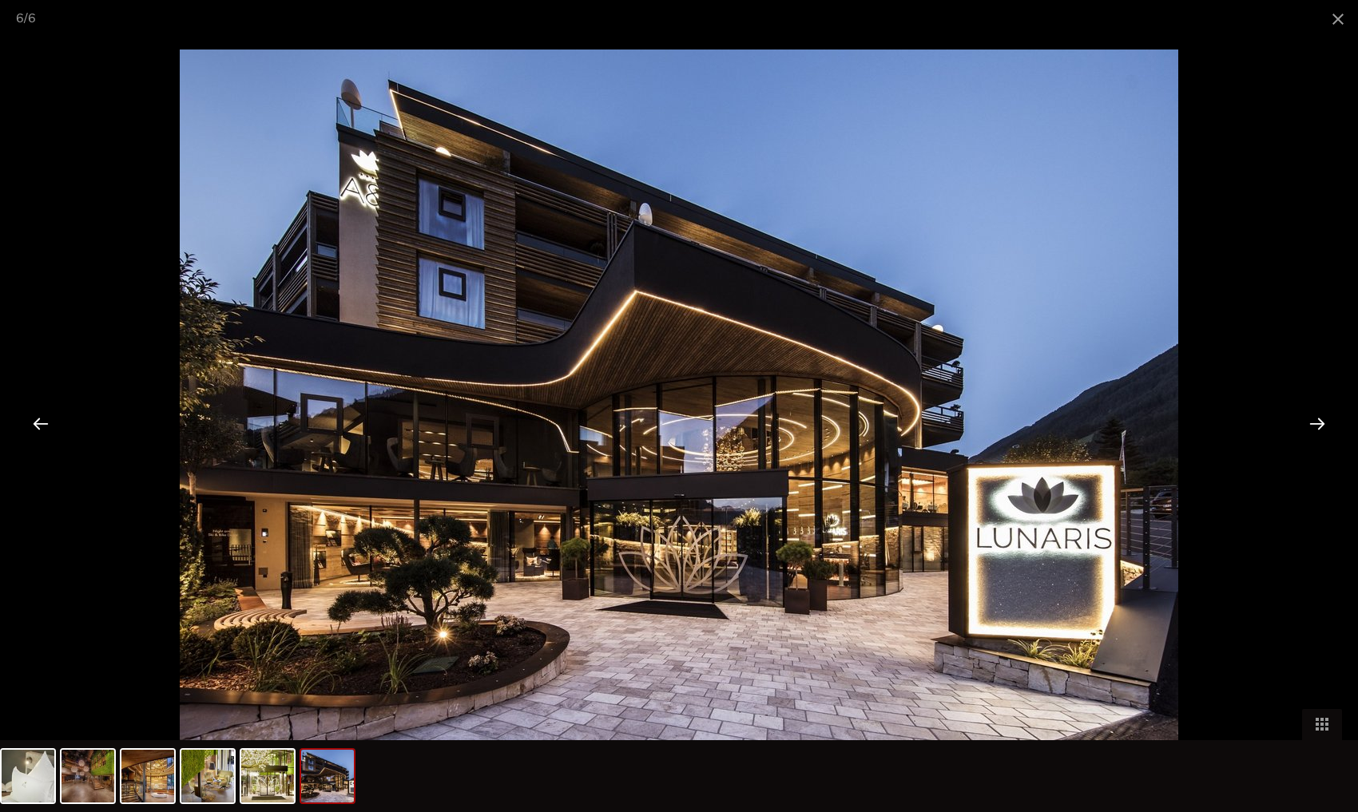
click at [1317, 431] on div at bounding box center [1318, 424] width 50 height 50
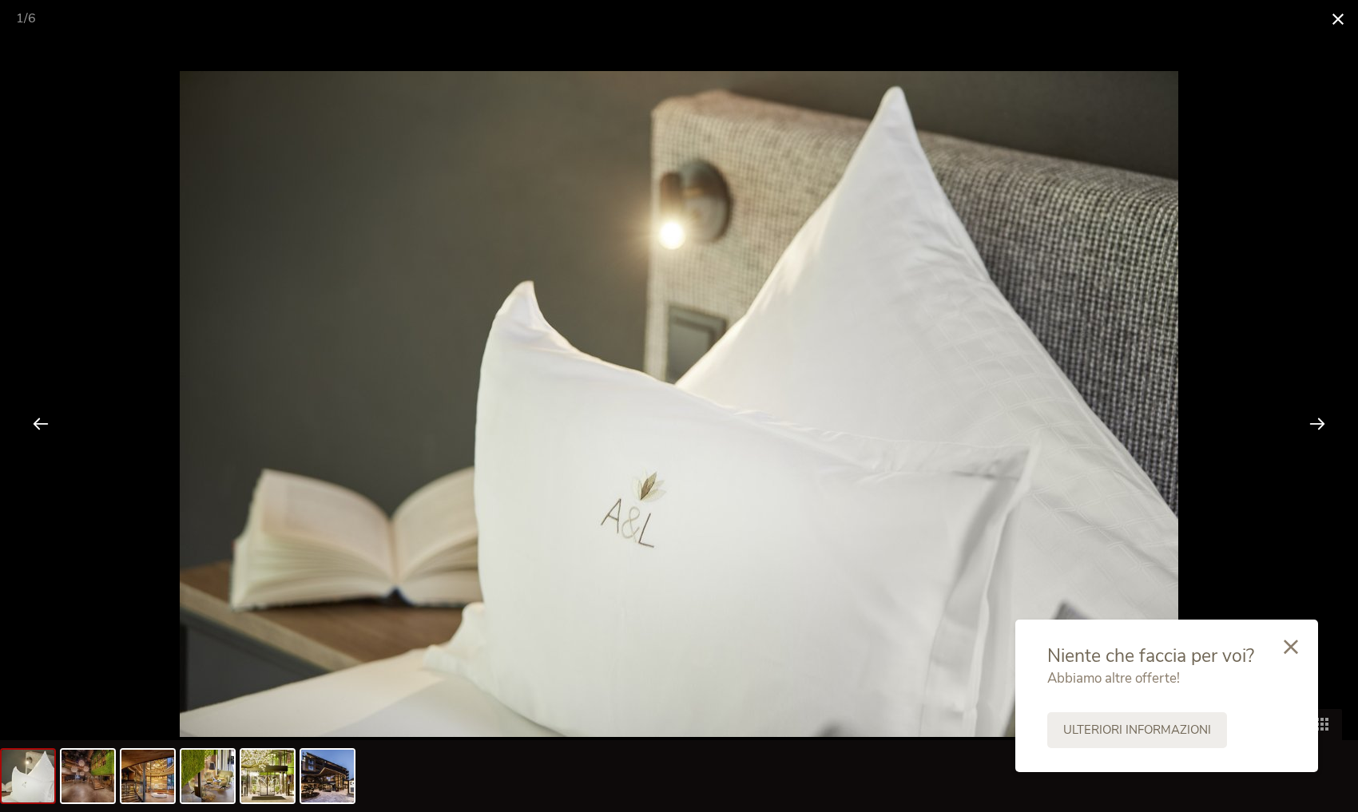
click at [1333, 14] on span at bounding box center [1338, 19] width 40 height 38
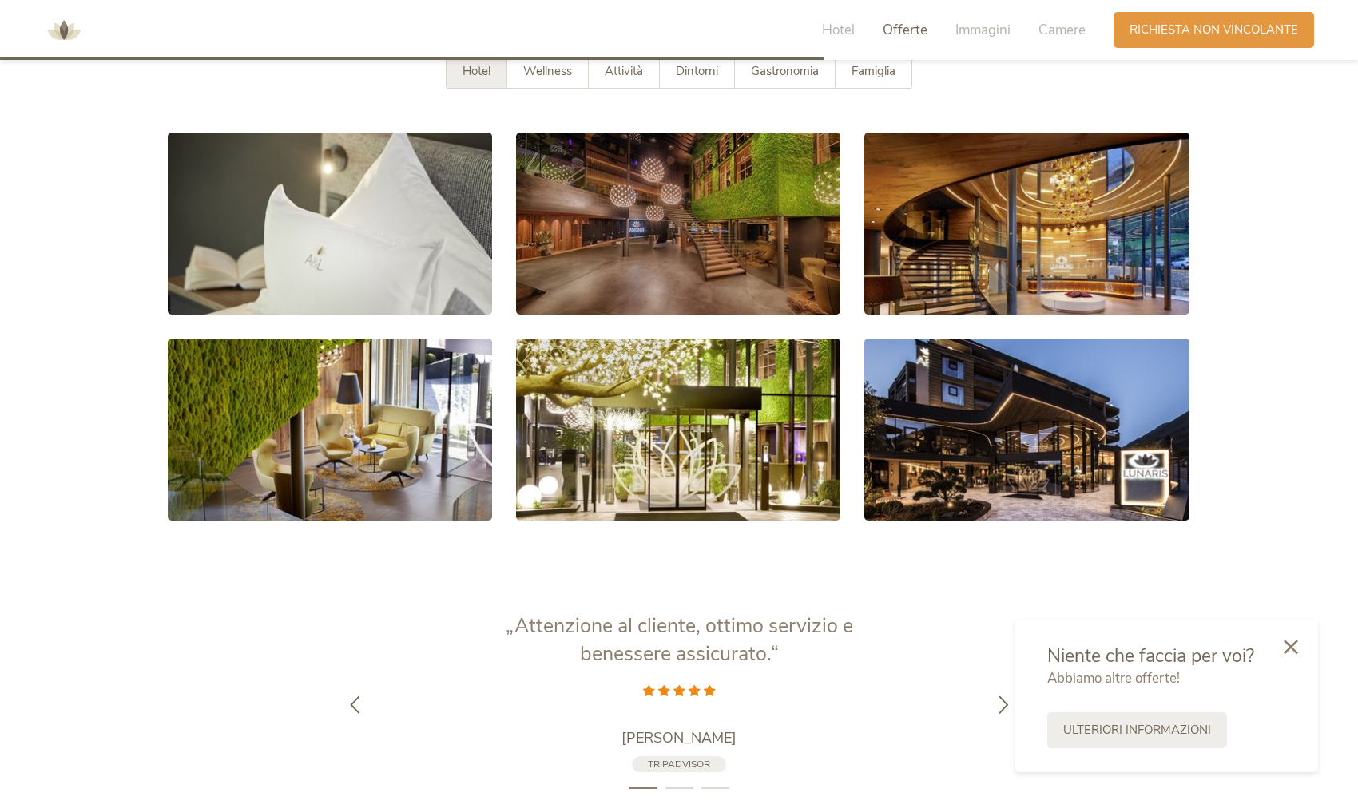
scroll to position [2913, 0]
